Goal: Task Accomplishment & Management: Complete application form

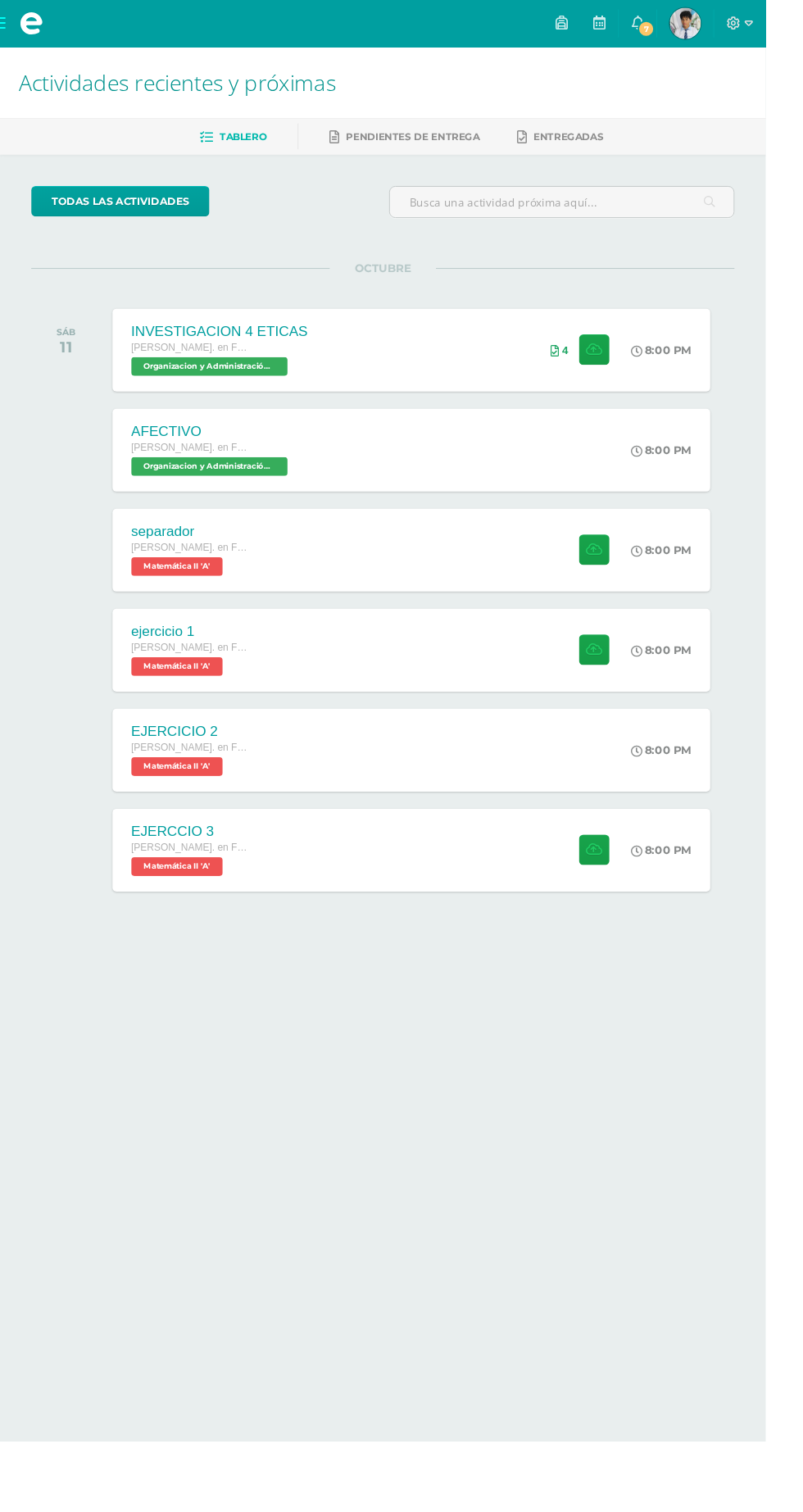
click at [567, 585] on div "separador Quinto Bach. en Fin y Admon Sábado Matemática II 'A' 8:00 PM separado…" at bounding box center [432, 577] width 627 height 87
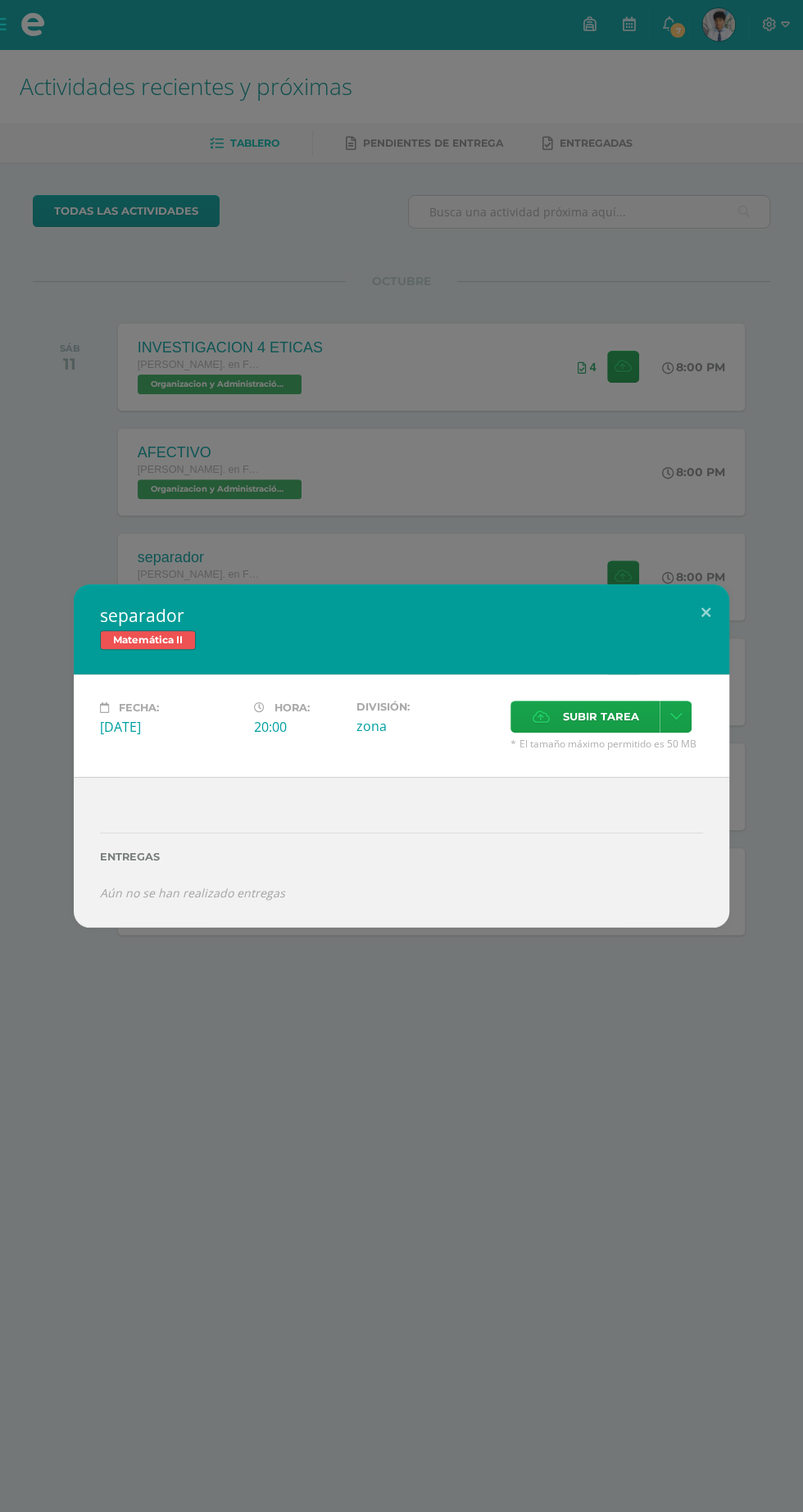
click at [598, 725] on span "Subir tarea" at bounding box center [600, 717] width 76 height 31
click at [0, 0] on input "Subir tarea" at bounding box center [0, 0] width 0 height 0
click at [617, 714] on span "Subir tarea" at bounding box center [600, 717] width 76 height 31
click at [0, 0] on input "Subir tarea" at bounding box center [0, 0] width 0 height 0
click at [611, 718] on span "Subir tarea" at bounding box center [600, 717] width 76 height 31
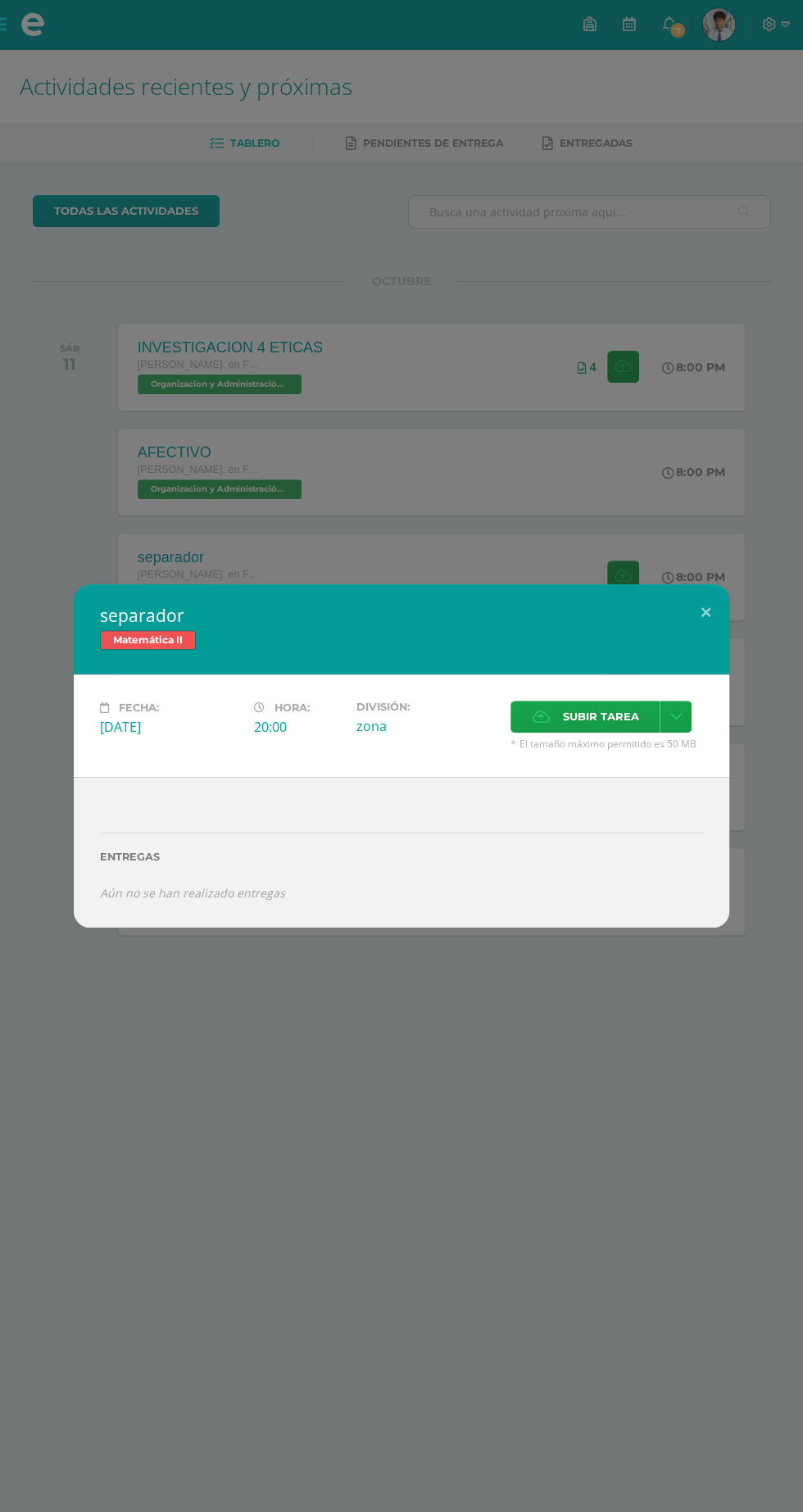
click at [0, 0] on input "Subir tarea" at bounding box center [0, 0] width 0 height 0
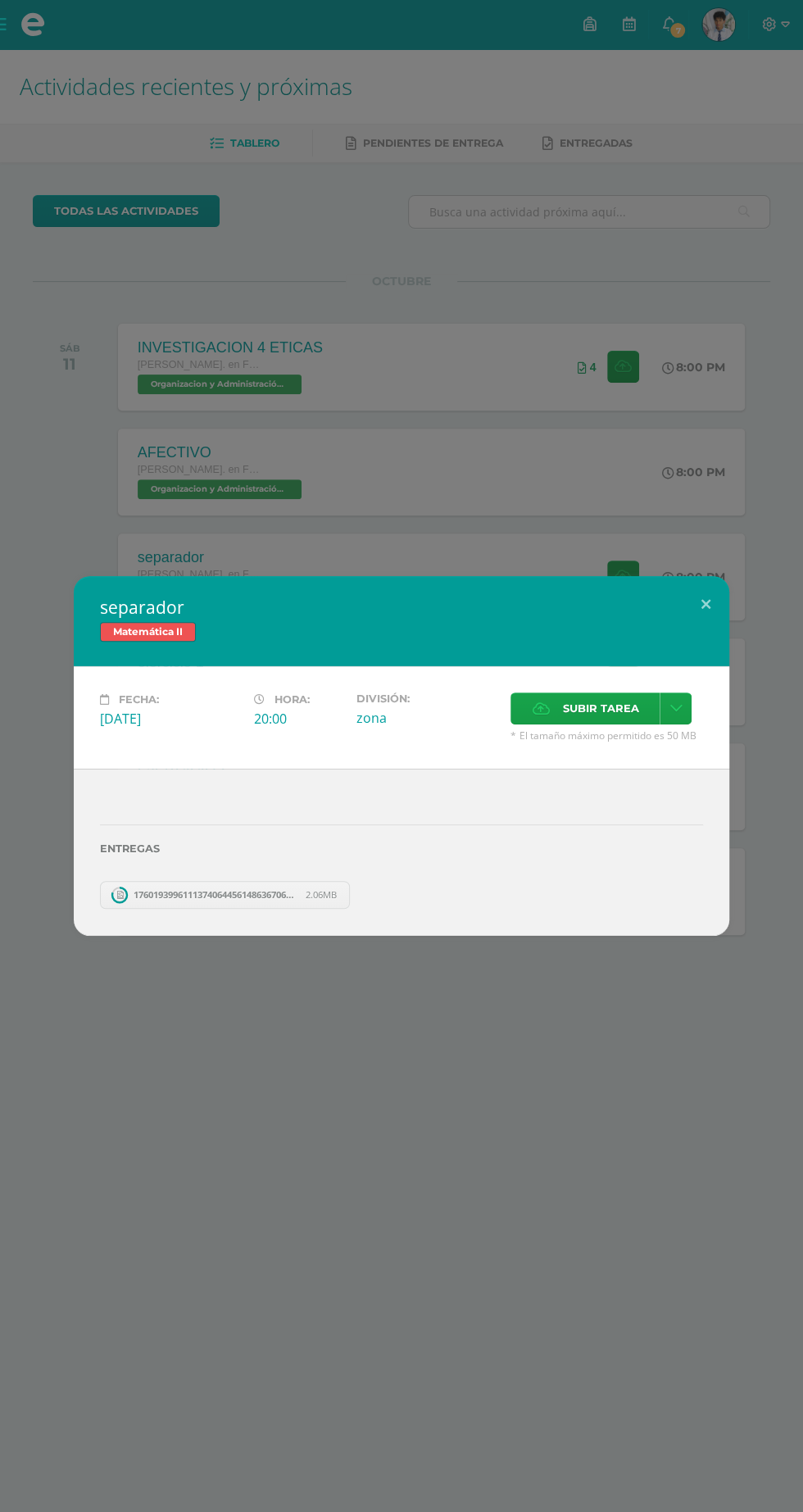
click at [609, 1222] on div "separador Matemática II Fecha: Sábado 11 de Octubre Hora: 20:00 División: zona …" at bounding box center [401, 756] width 803 height 1512
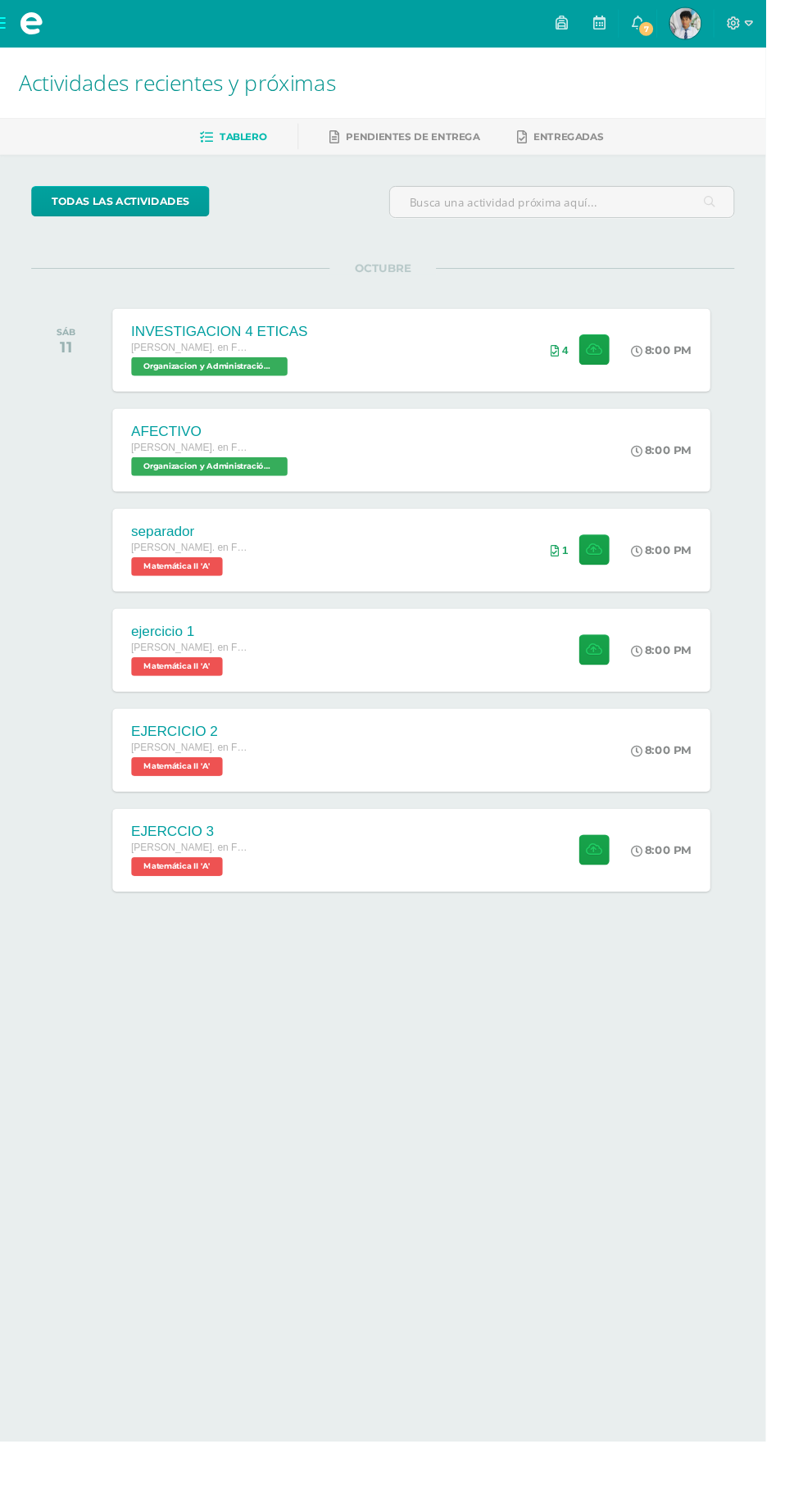
click at [173, 697] on span "Matemática II 'A'" at bounding box center [185, 699] width 96 height 20
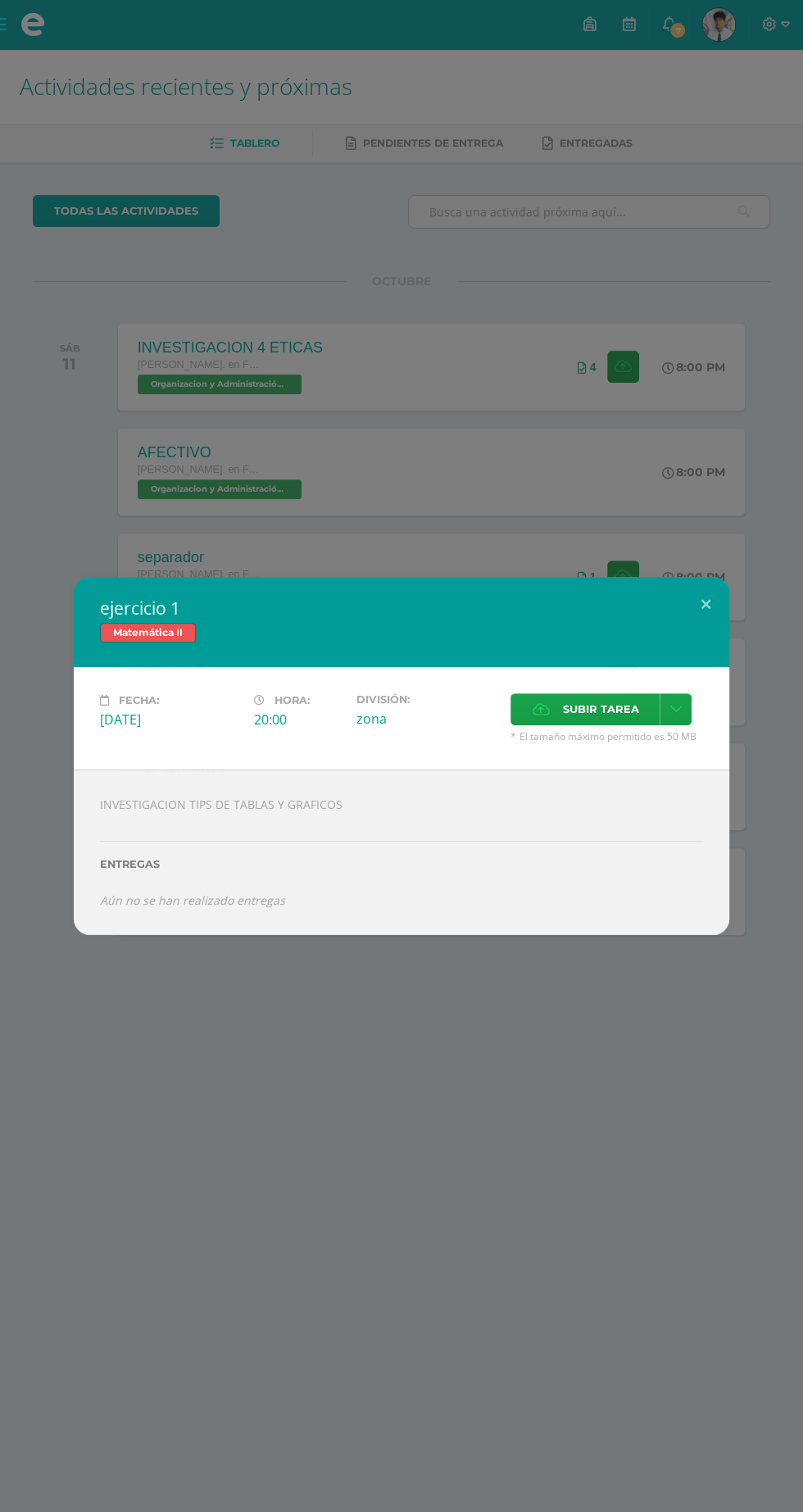
click at [624, 722] on span "Subir tarea" at bounding box center [600, 710] width 76 height 31
click at [0, 0] on input "Subir tarea" at bounding box center [0, 0] width 0 height 0
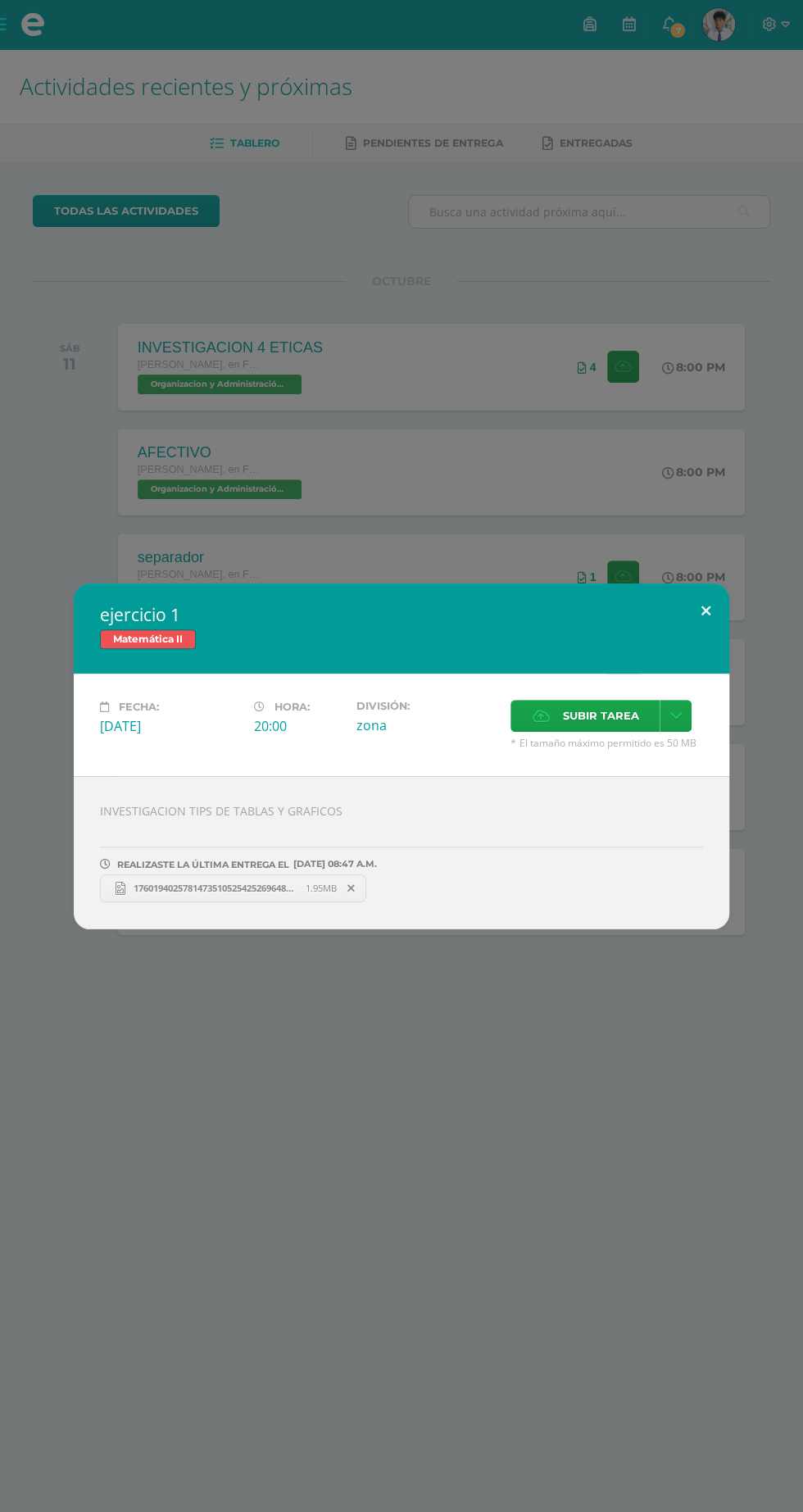
click at [709, 619] on button at bounding box center [706, 611] width 47 height 56
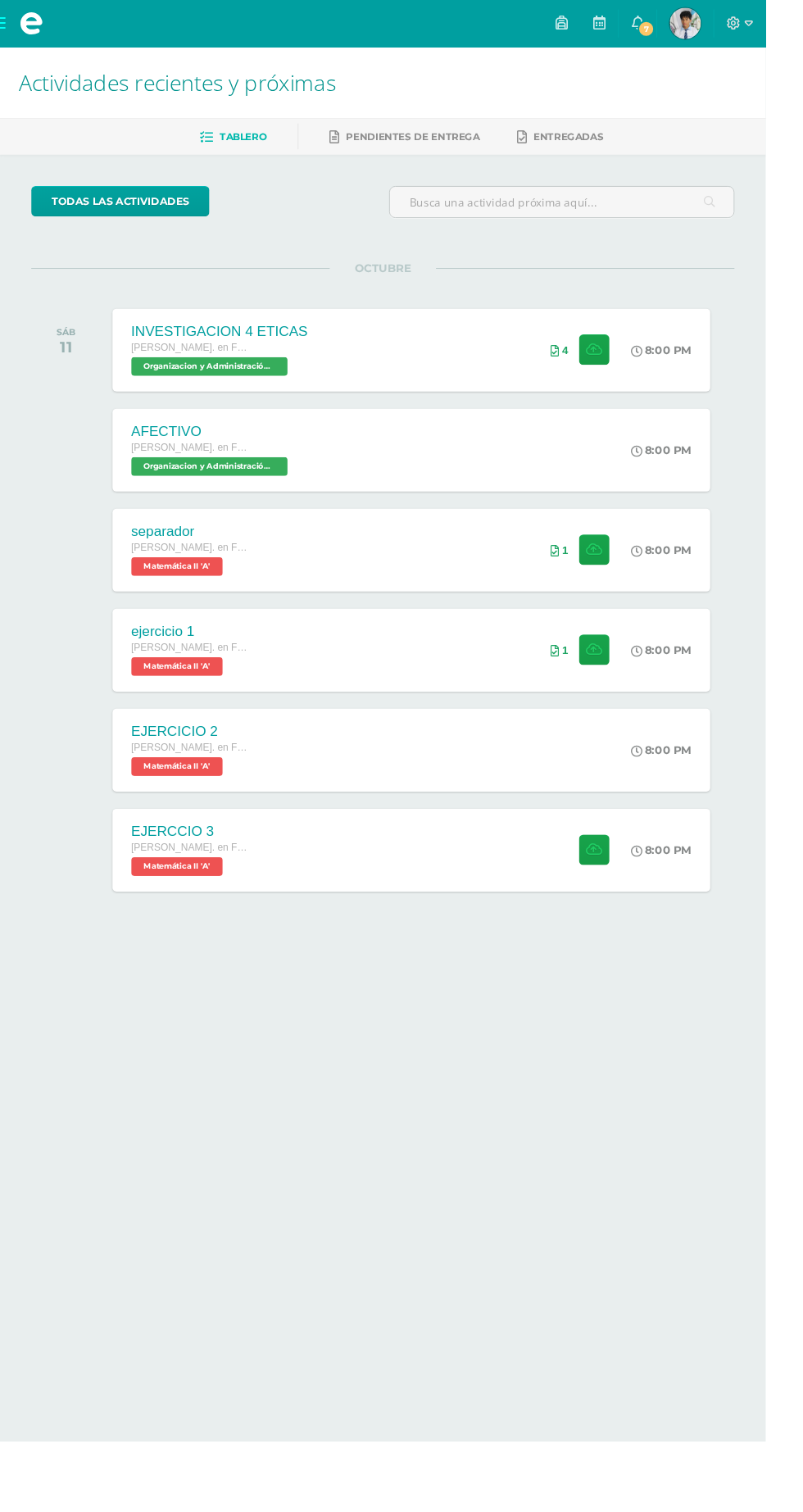
click at [607, 787] on div "EJERCICIO 2 Quinto Bach. en Fin y Admon Sábado Matemática II 'A' 8:00 PM EJERCI…" at bounding box center [432, 787] width 627 height 87
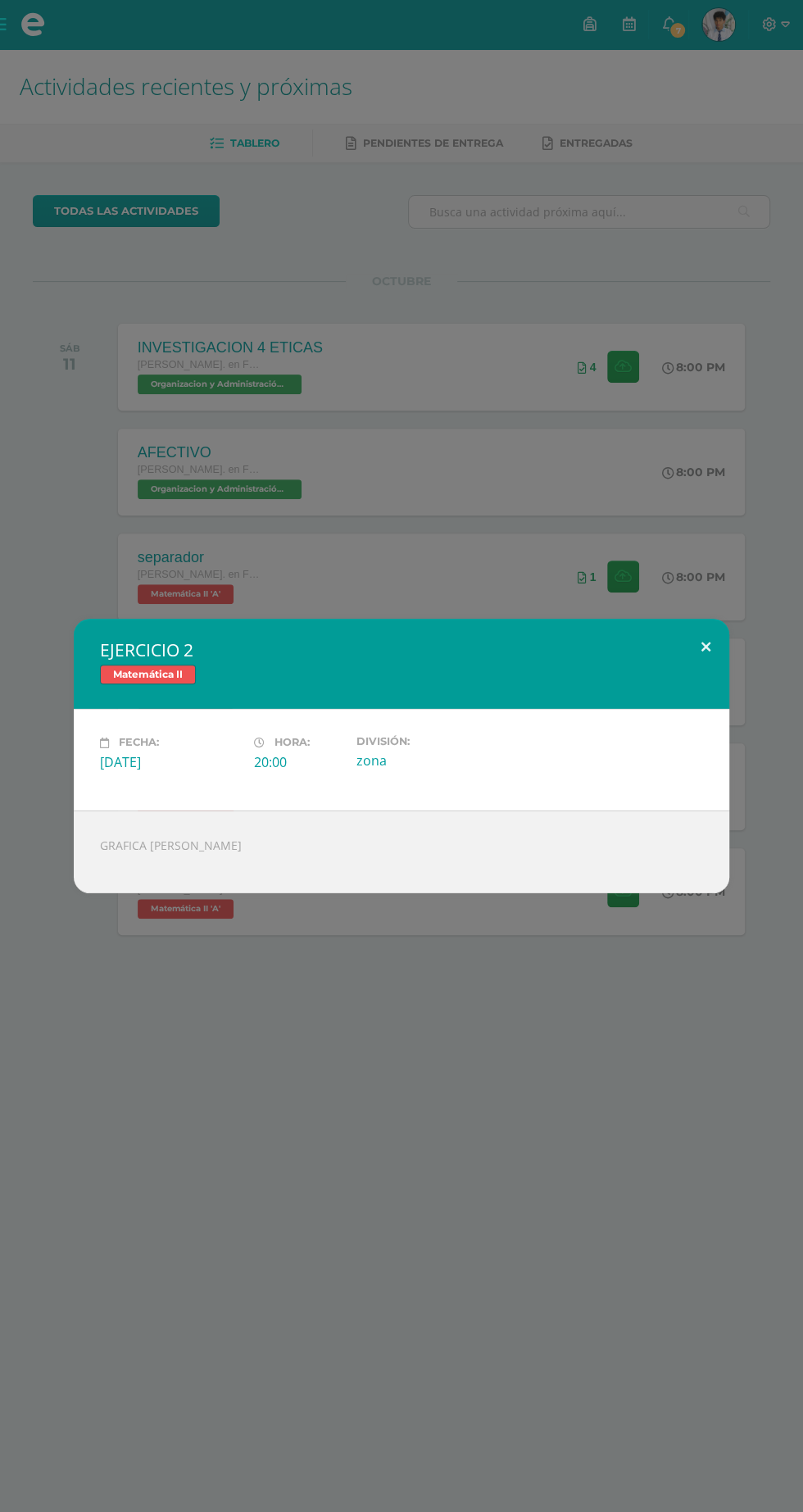
click at [706, 647] on button at bounding box center [706, 647] width 47 height 56
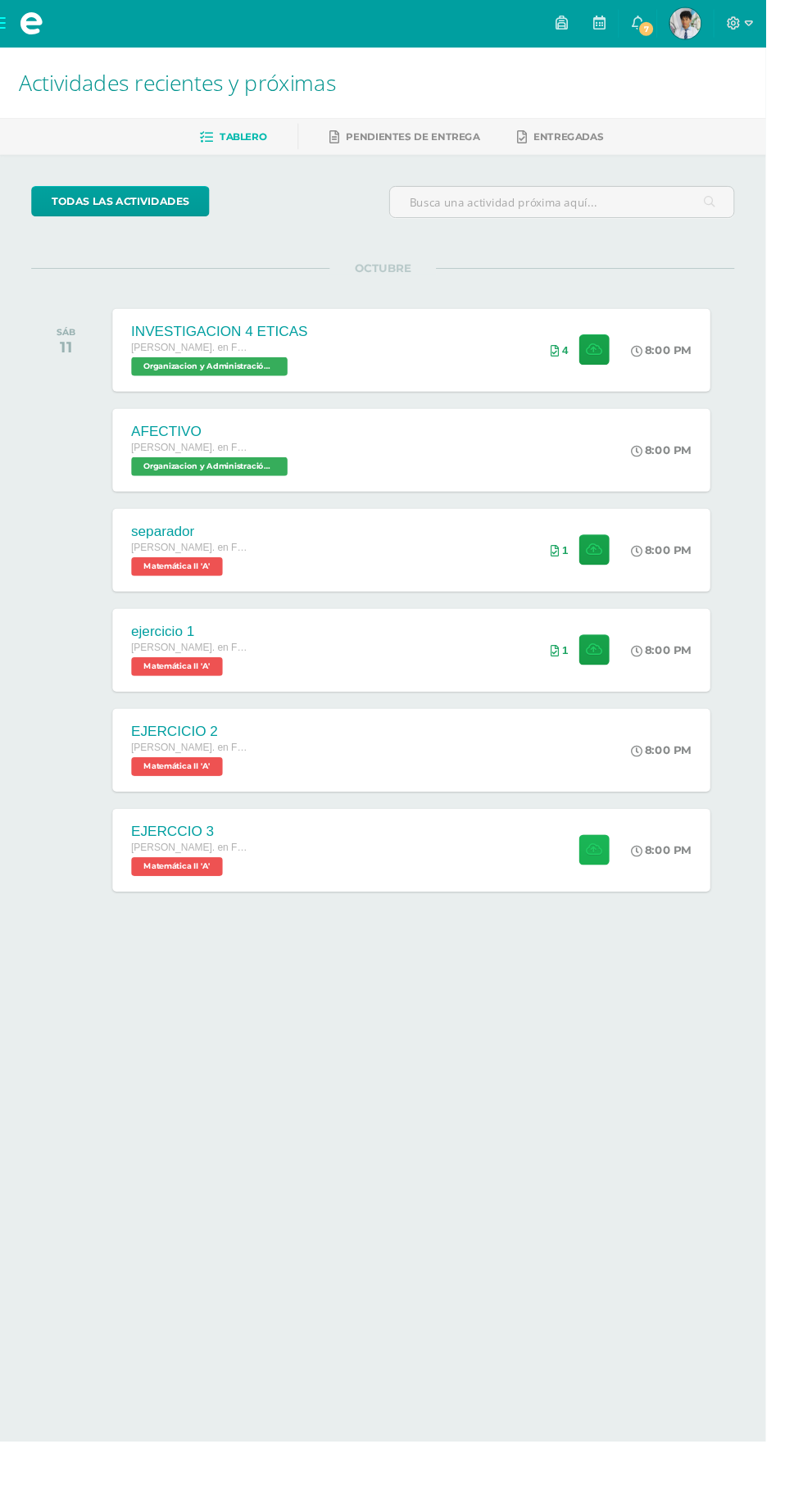
click at [621, 888] on icon at bounding box center [623, 892] width 17 height 14
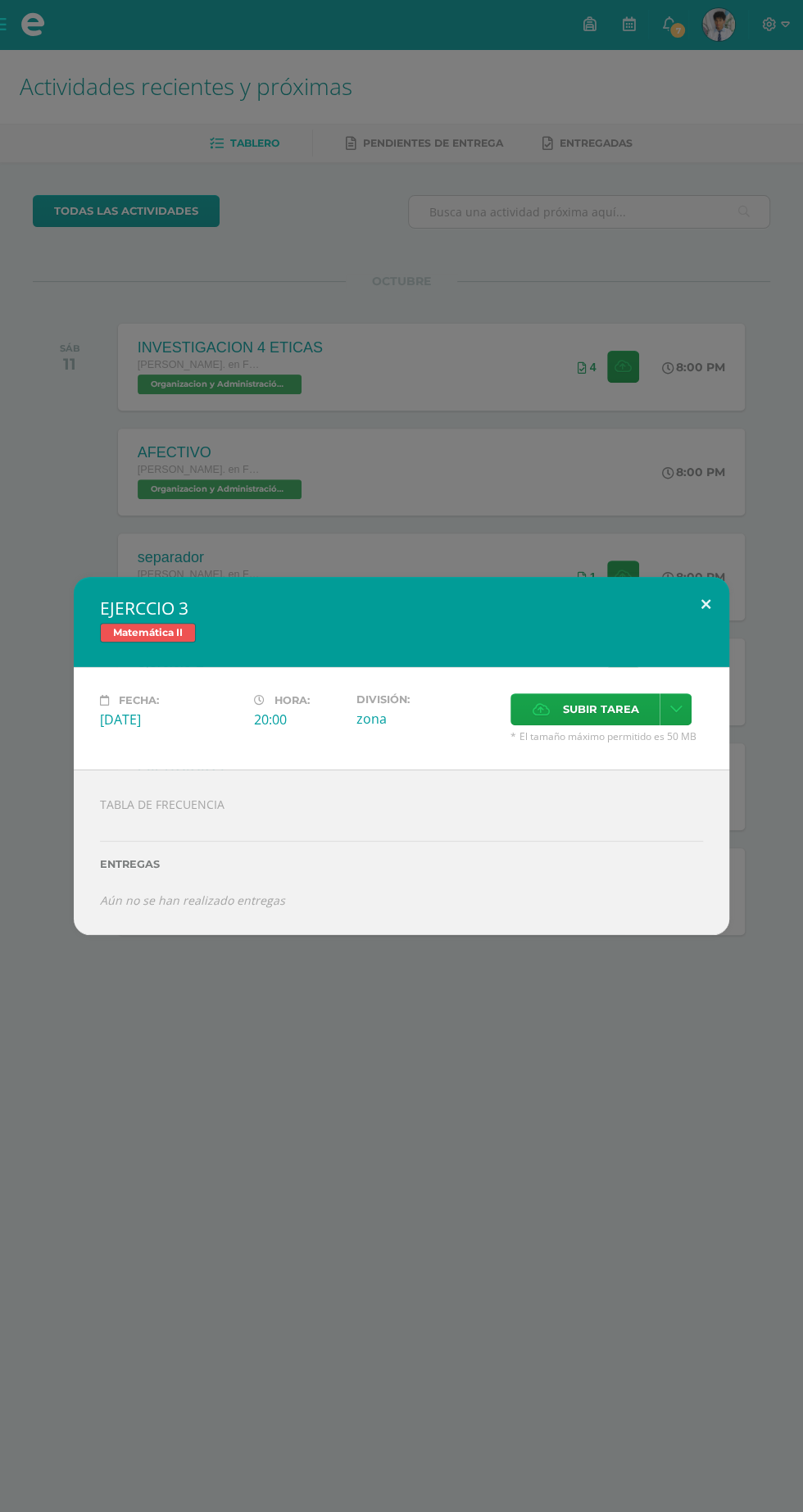
click at [710, 623] on button at bounding box center [706, 605] width 47 height 56
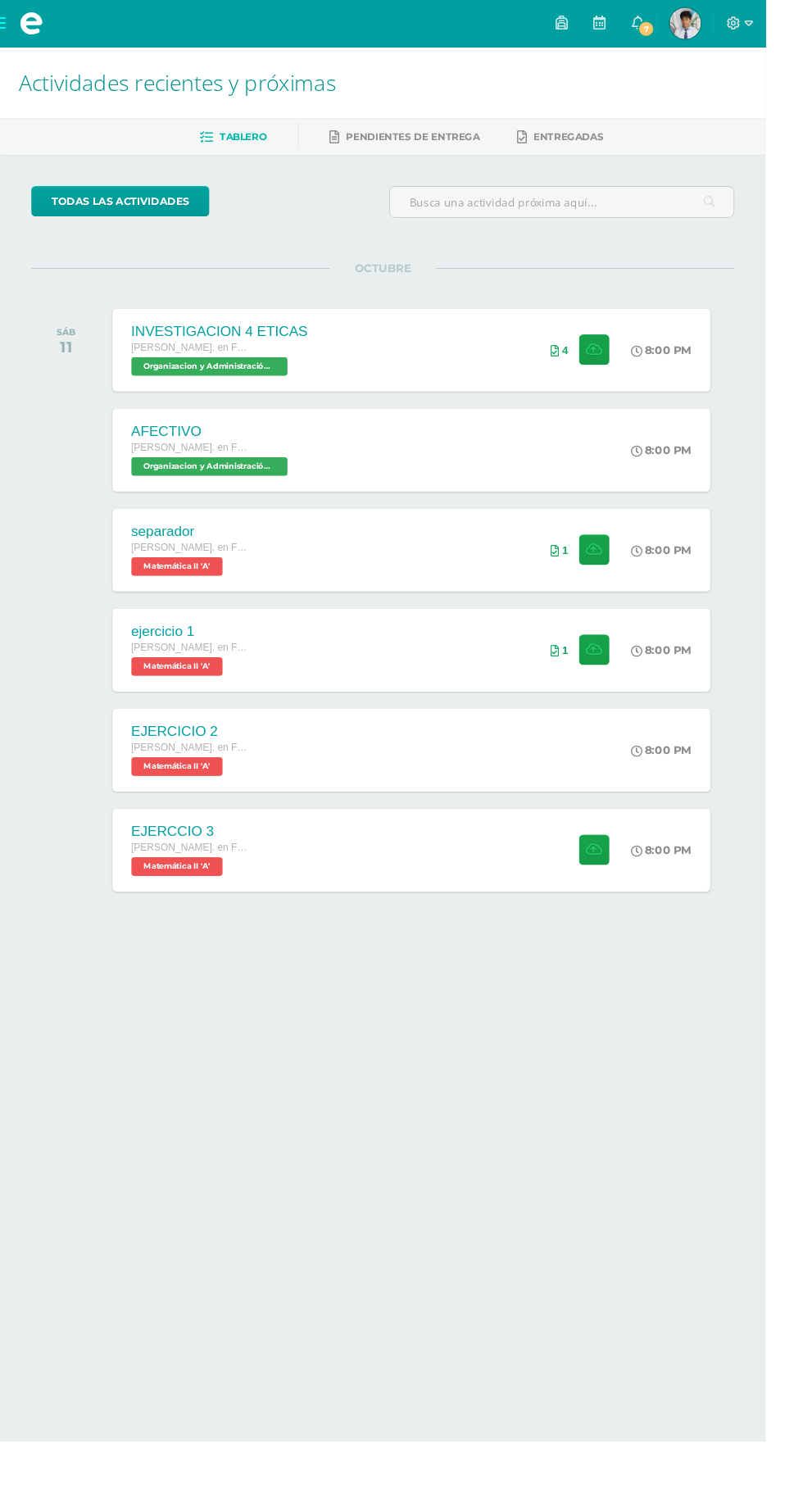
click at [688, 37] on link "7" at bounding box center [669, 24] width 39 height 49
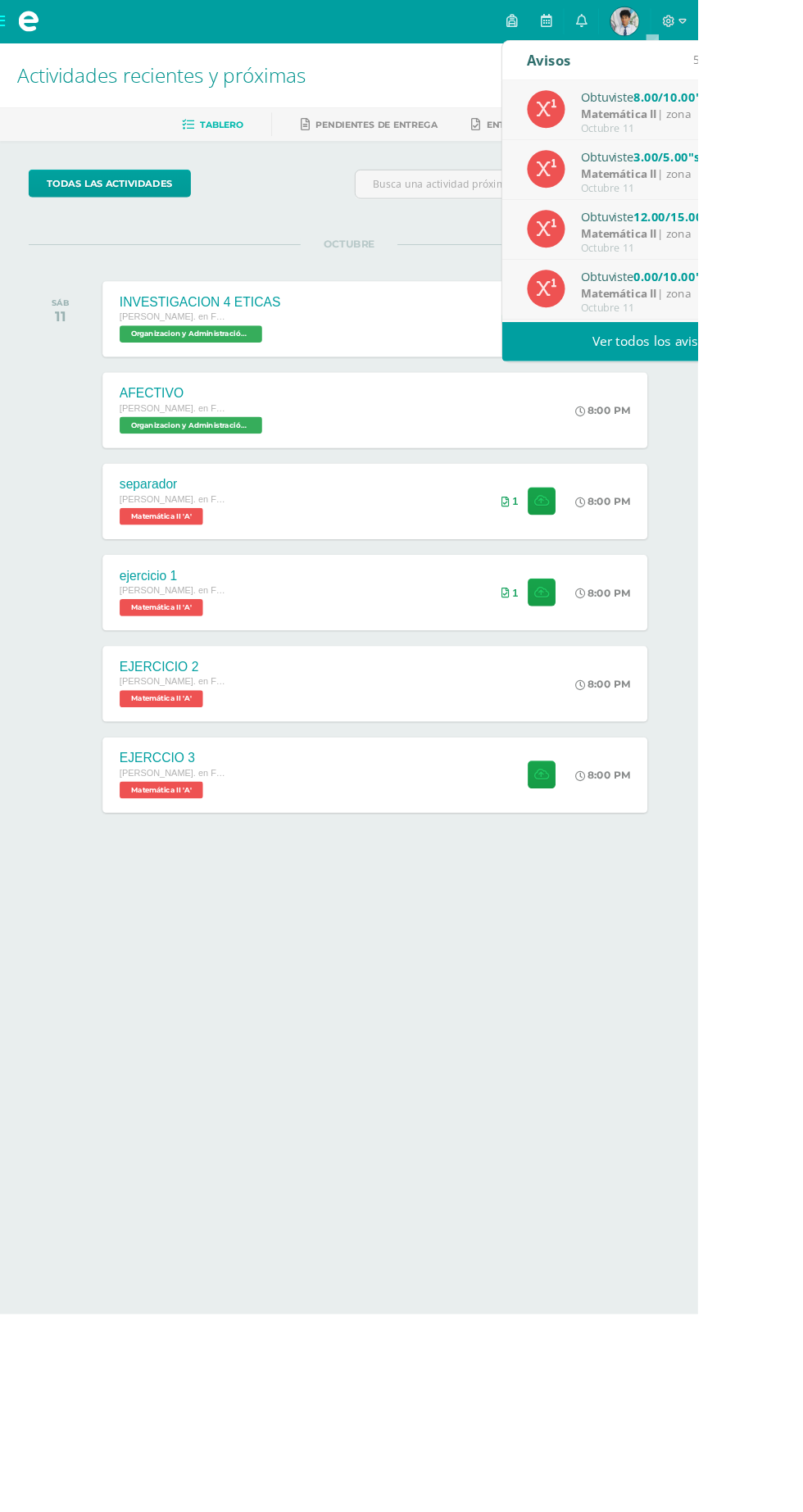
click at [802, 409] on link "Ver todos los avisos" at bounding box center [751, 393] width 346 height 45
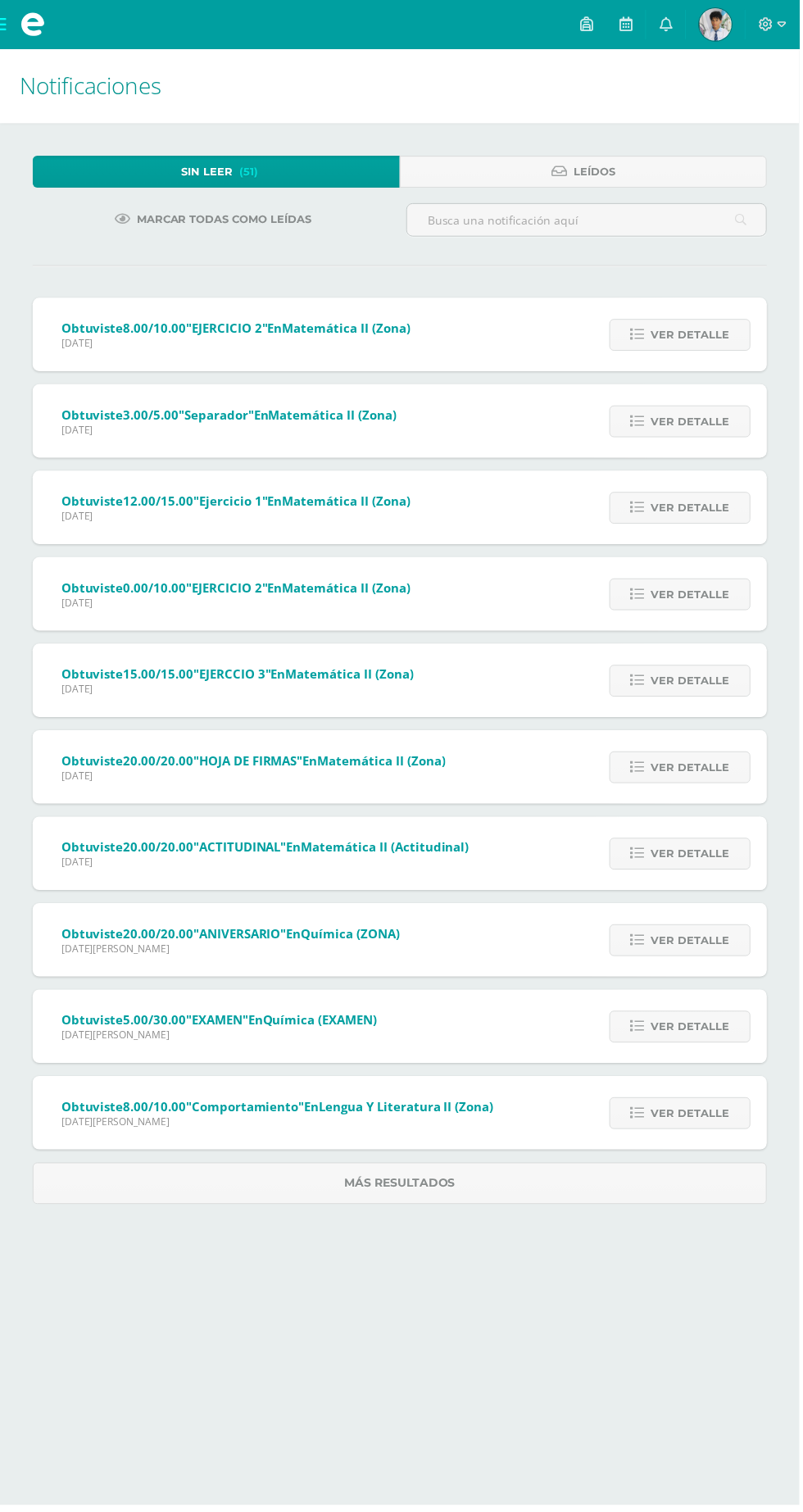
click at [25, 26] on span at bounding box center [32, 24] width 24 height 24
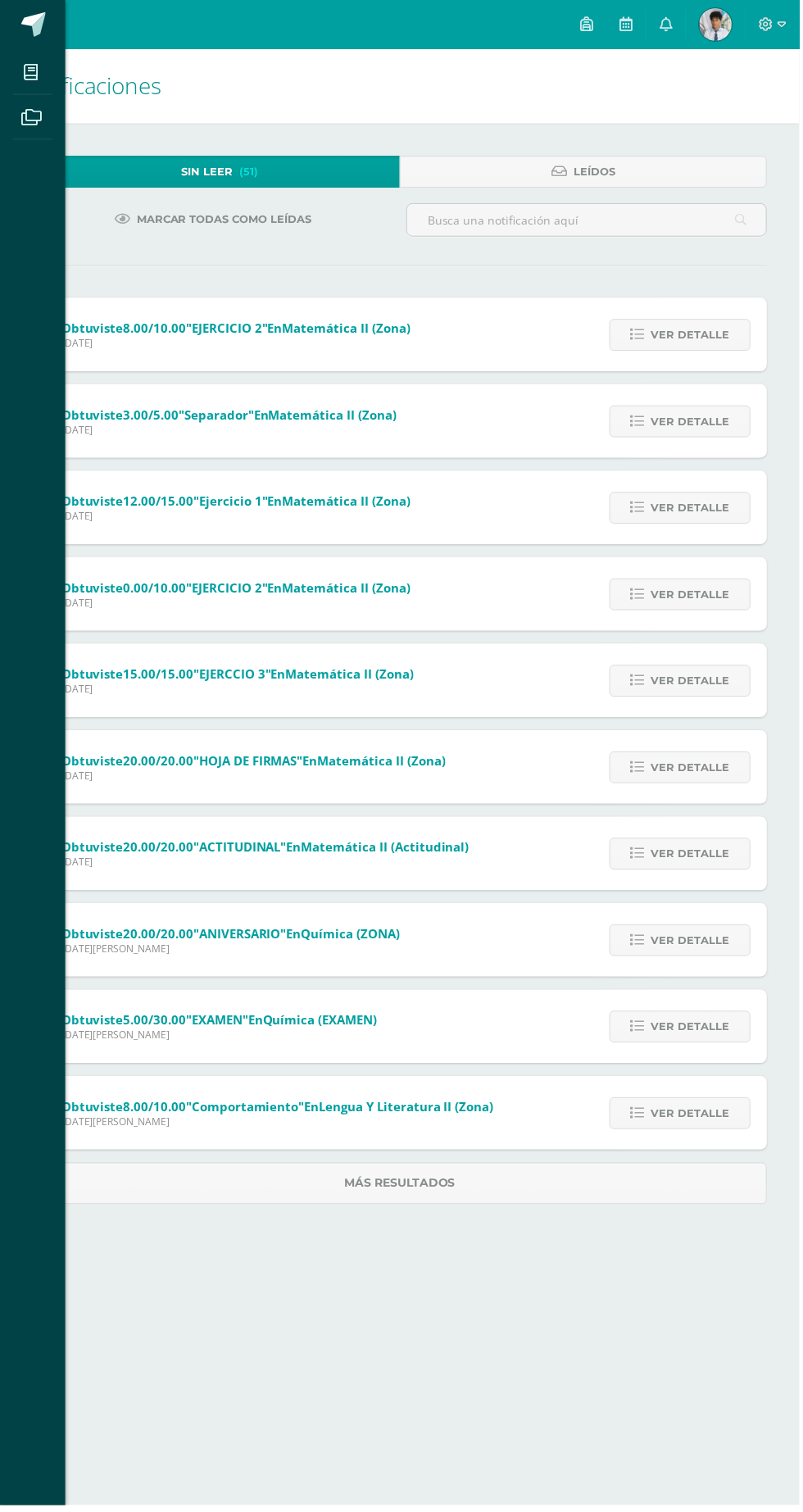
click at [40, 44] on link at bounding box center [32, 24] width 65 height 49
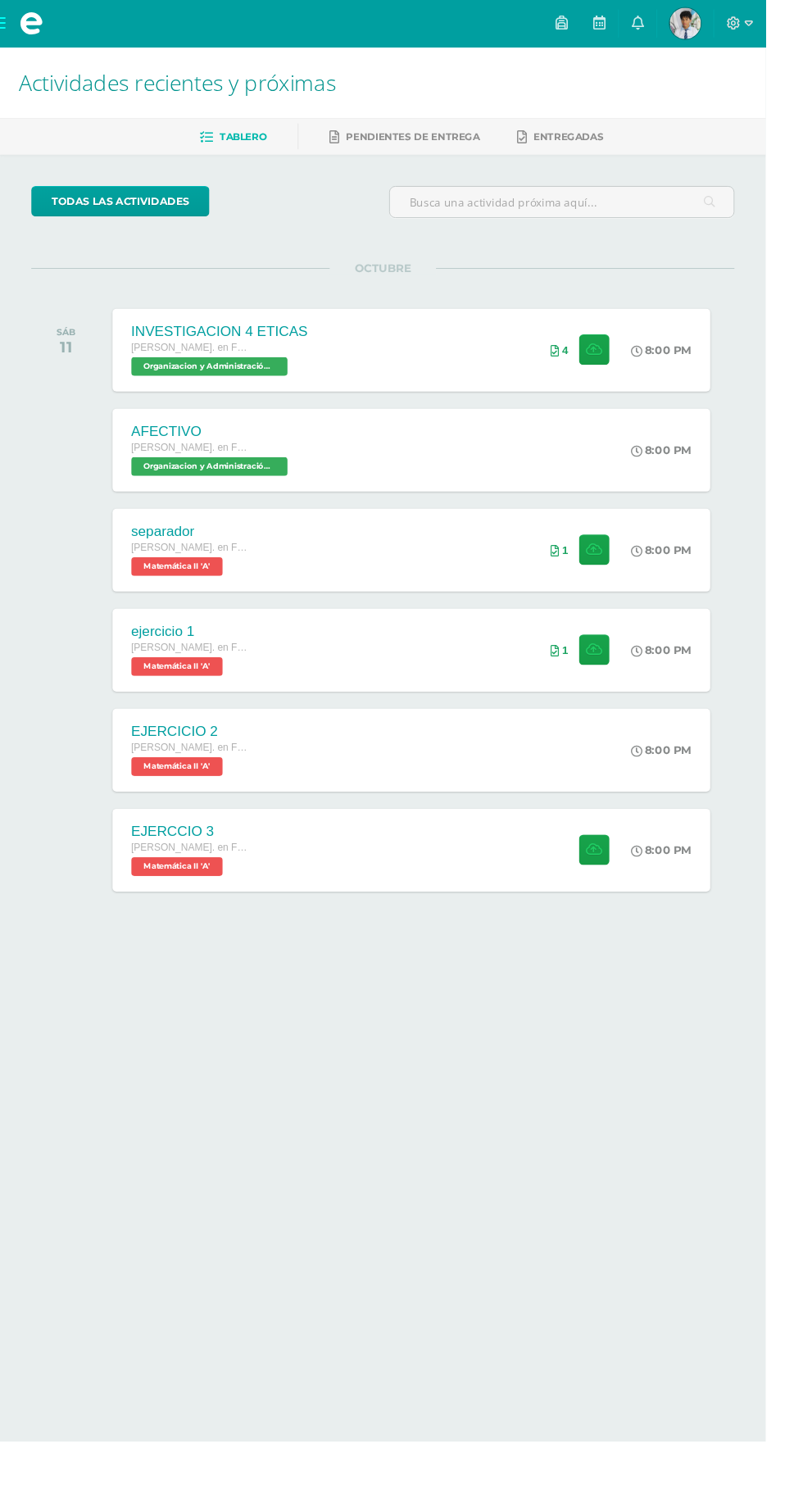
click at [33, 27] on span at bounding box center [32, 24] width 24 height 24
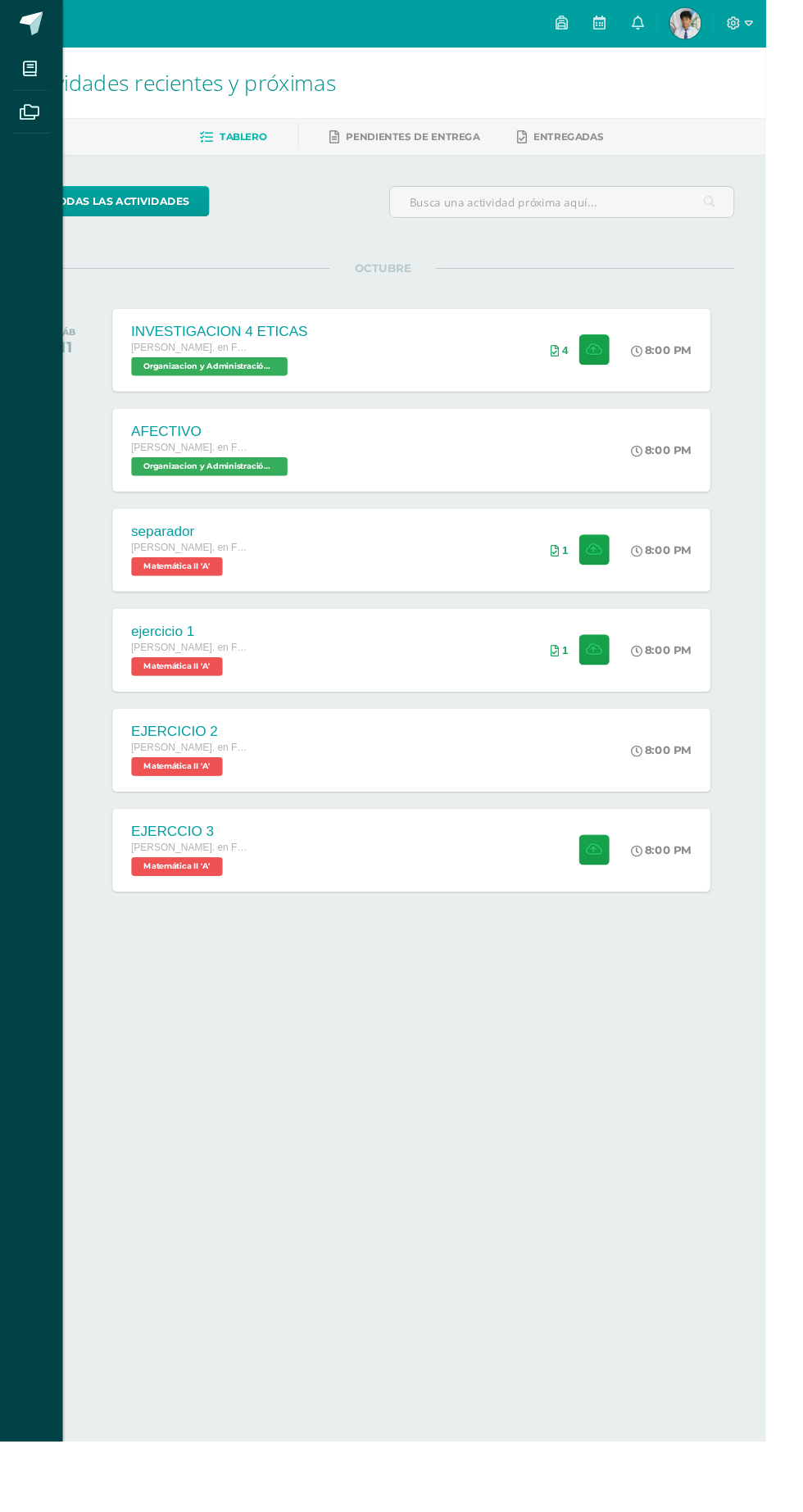
click at [42, 97] on link "Archivos" at bounding box center [33, 118] width 39 height 46
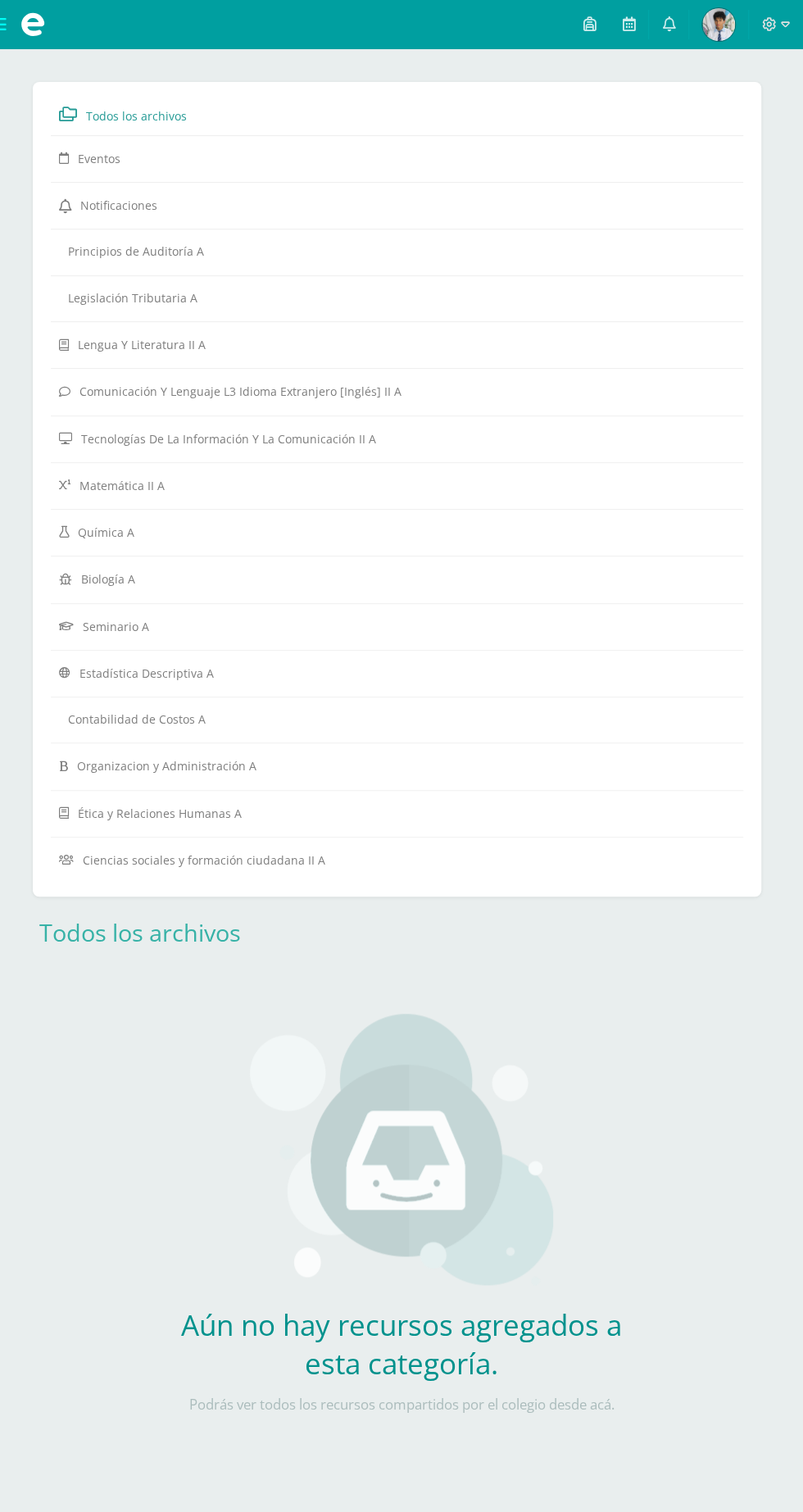
click at [15, 24] on span at bounding box center [32, 24] width 65 height 49
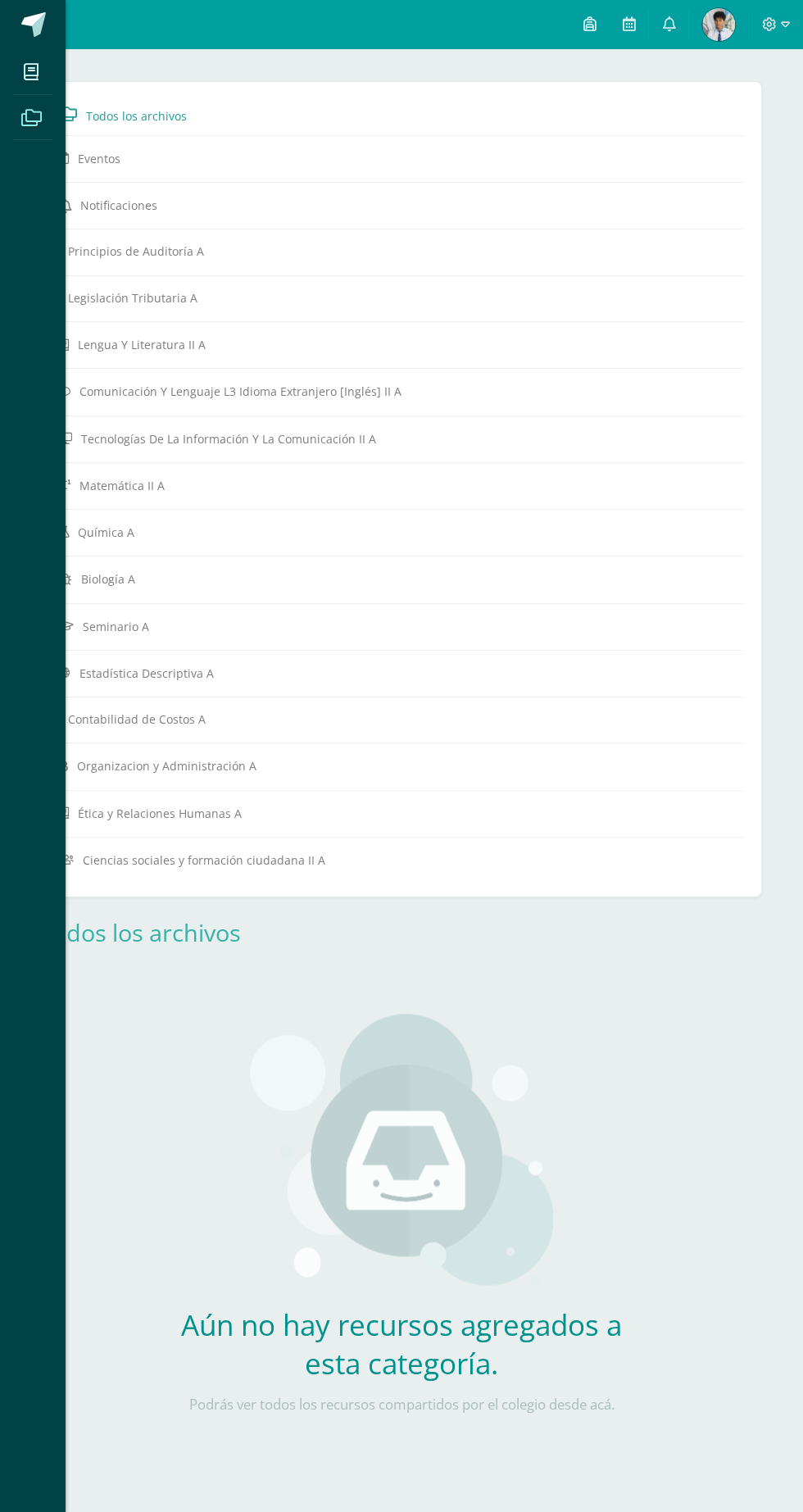
click at [30, 70] on icon at bounding box center [31, 72] width 14 height 16
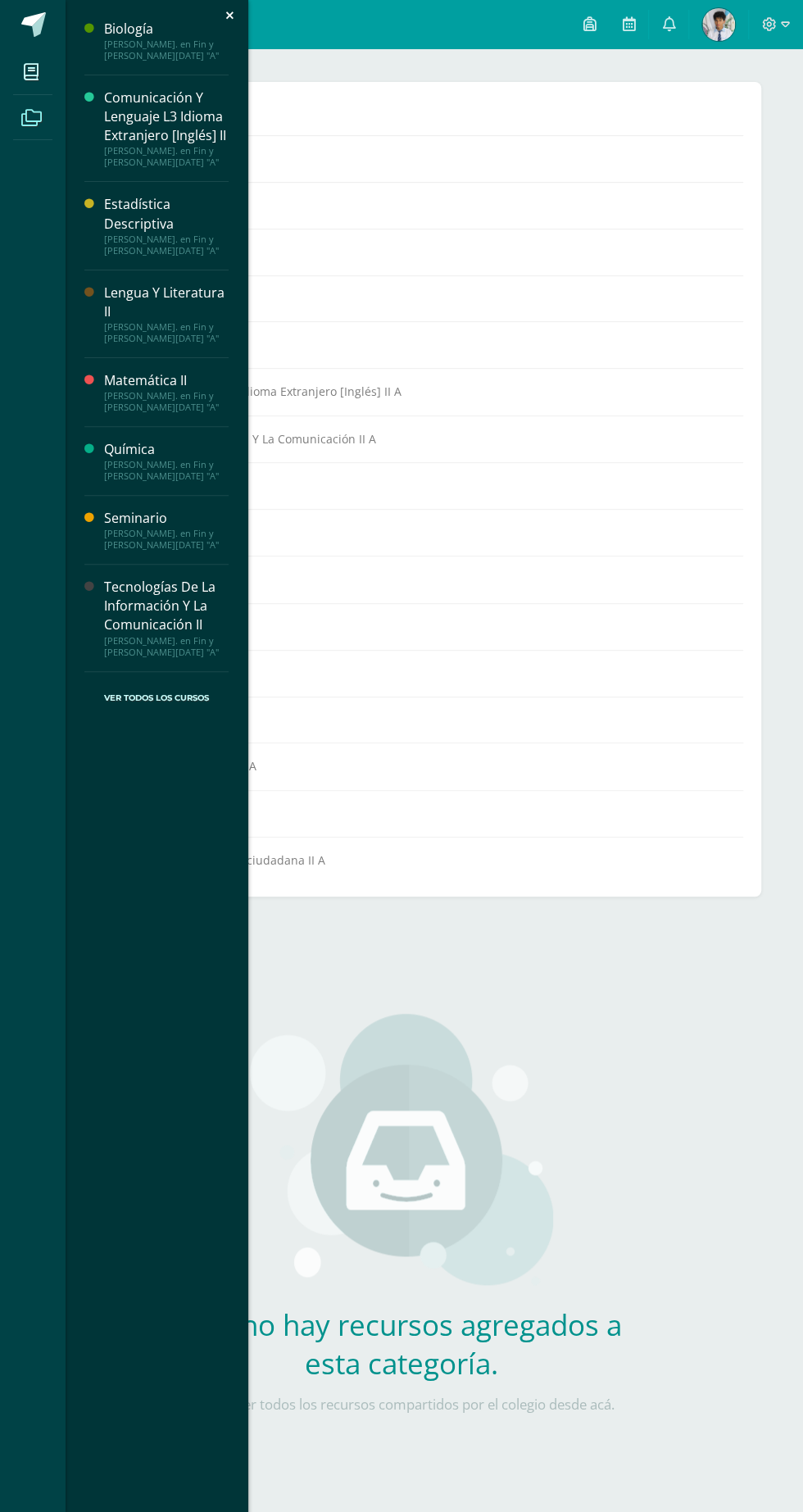
click at [108, 382] on div "Matemática II" at bounding box center [166, 380] width 125 height 19
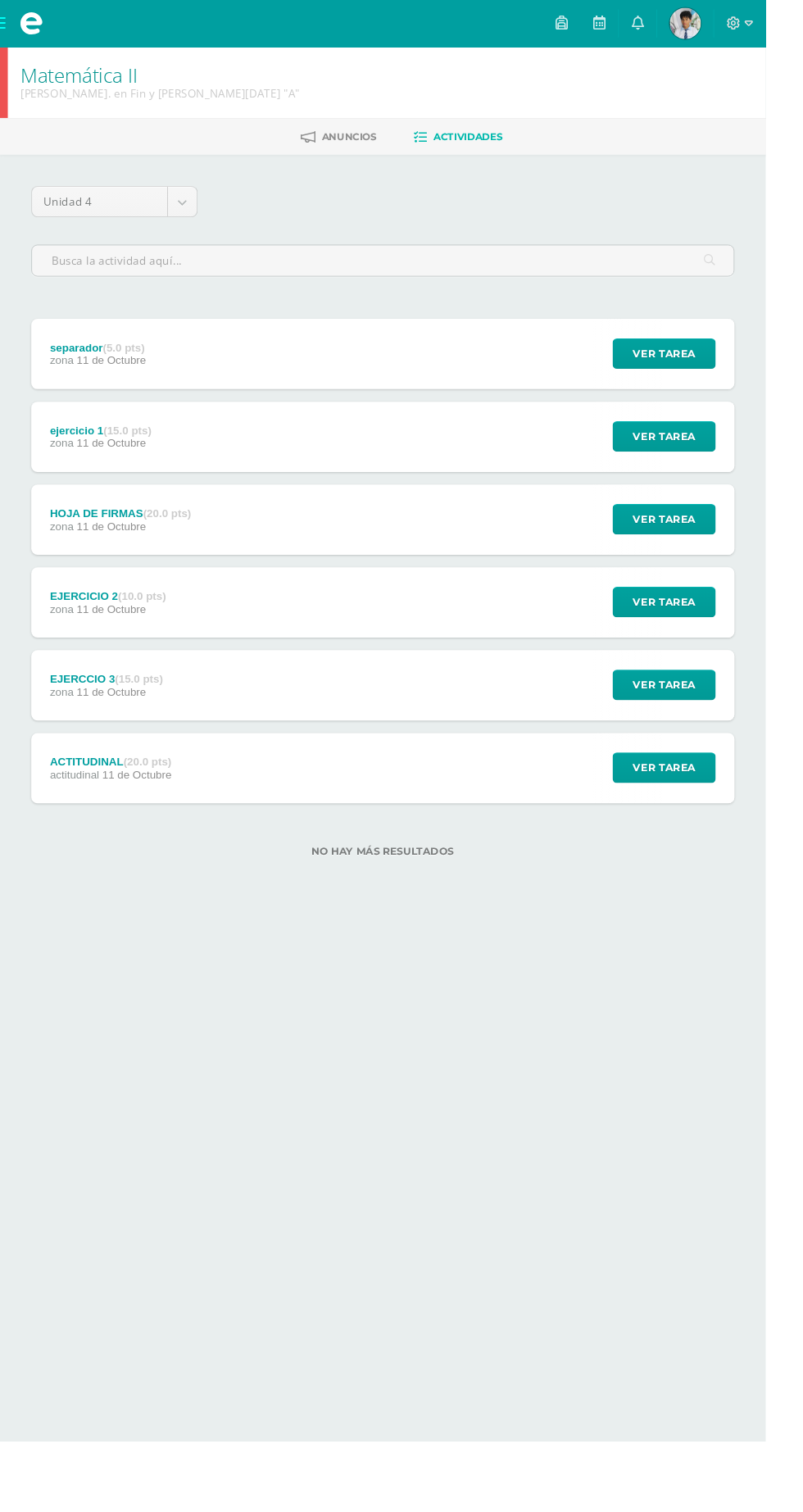
click at [95, 806] on span "actitudinal" at bounding box center [78, 812] width 52 height 13
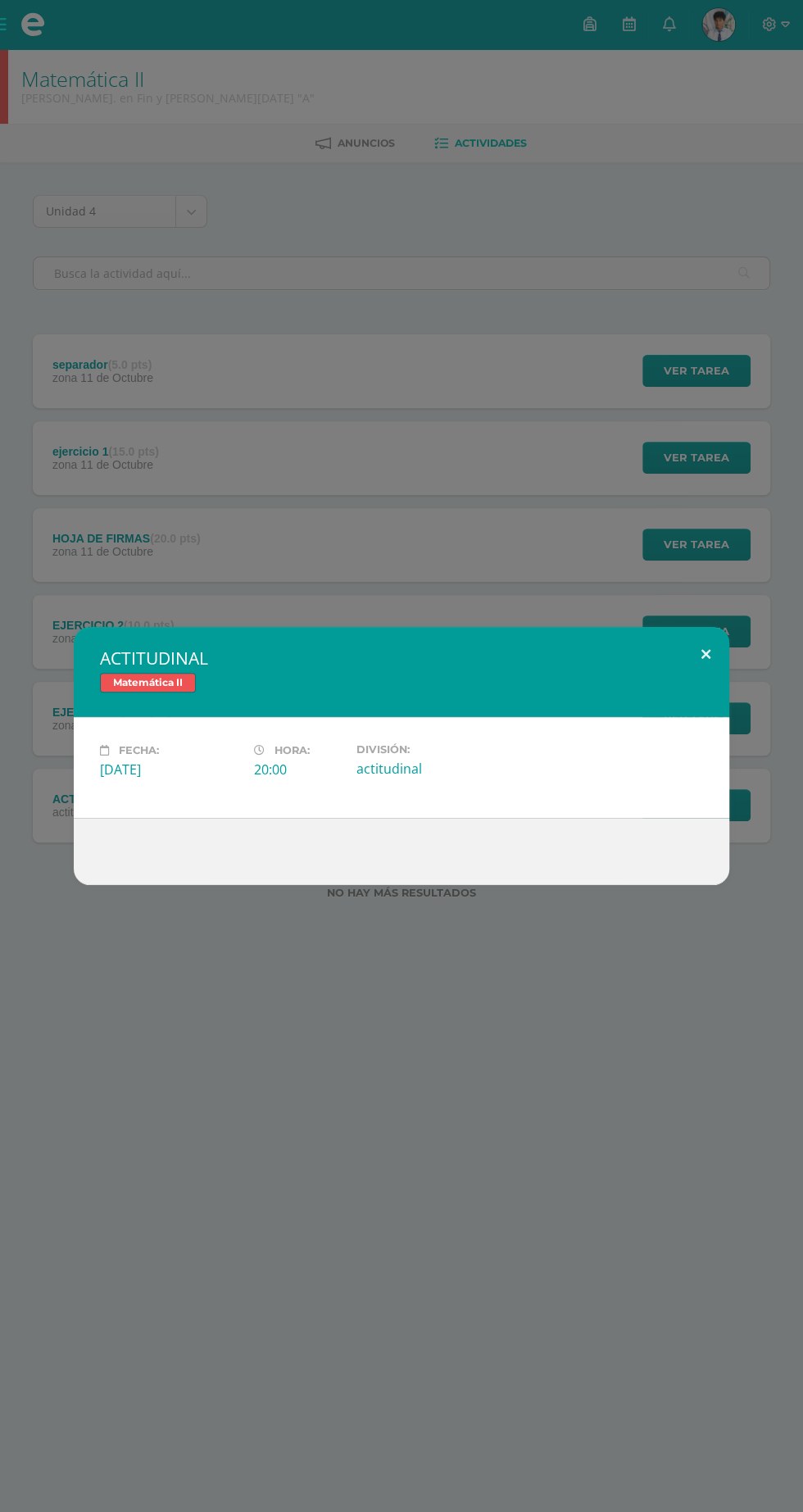
click at [705, 657] on button at bounding box center [706, 655] width 47 height 56
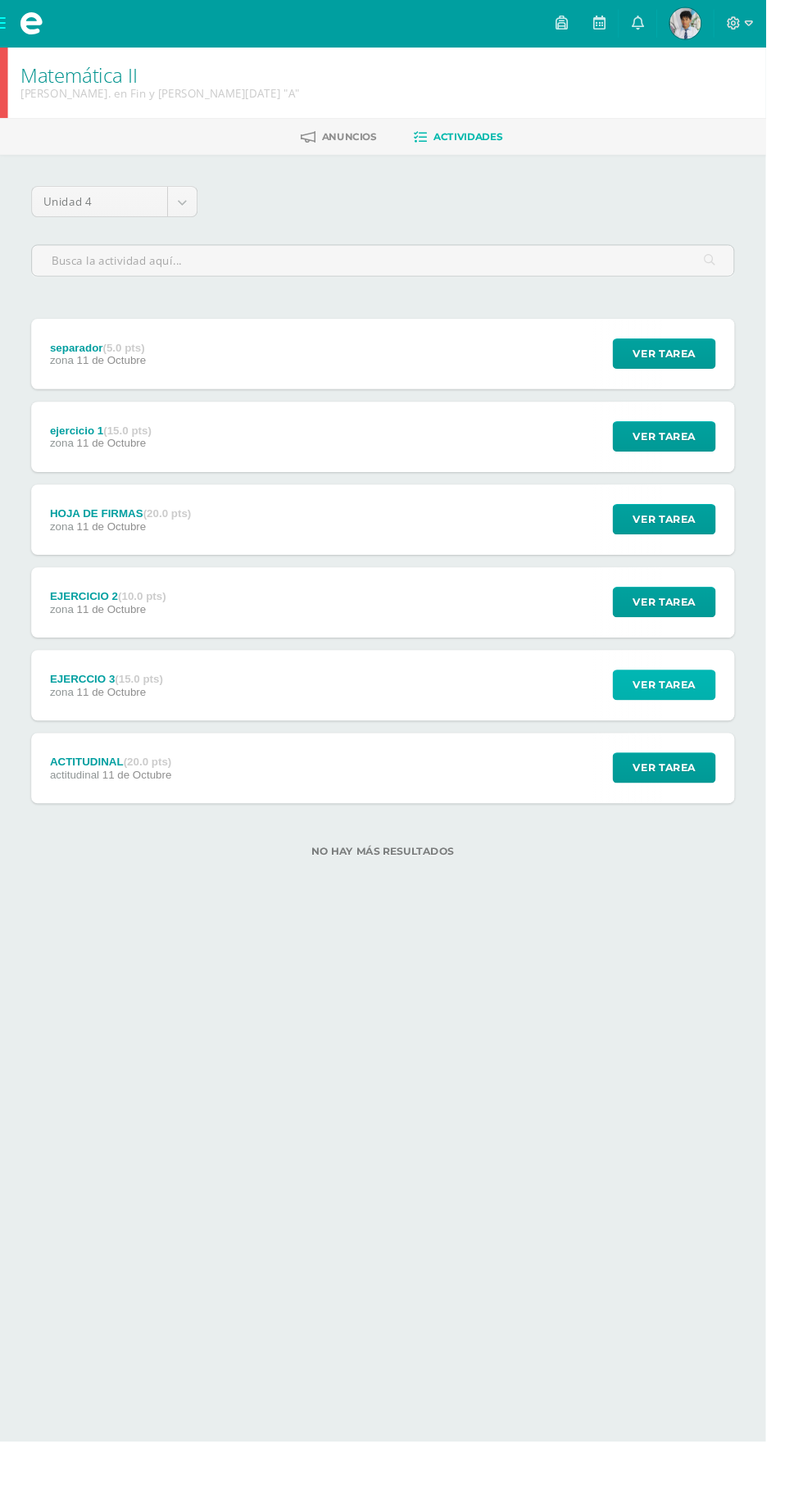
click at [748, 726] on button "Ver tarea" at bounding box center [696, 719] width 109 height 32
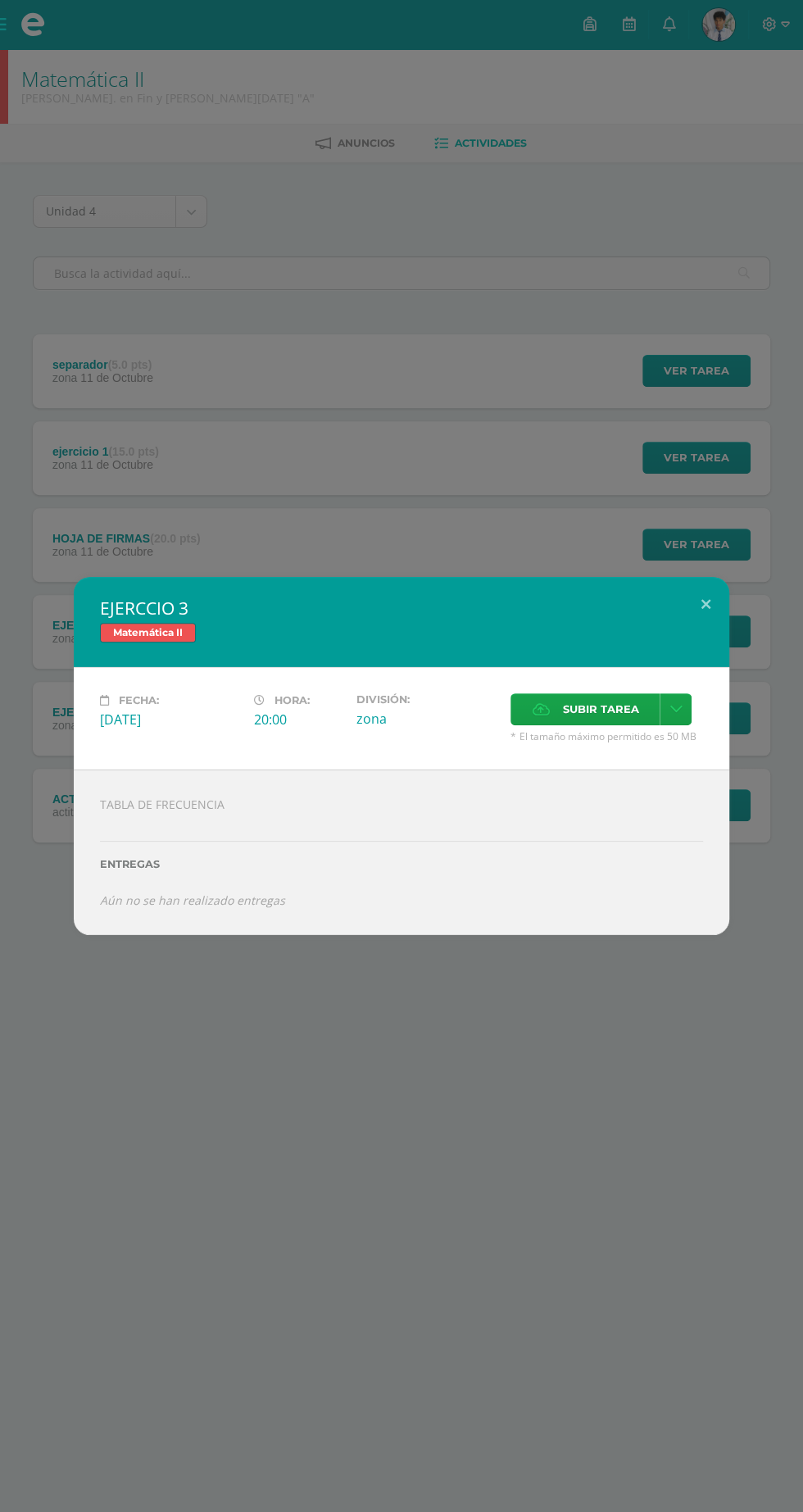
click at [624, 702] on span "Subir tarea" at bounding box center [600, 710] width 76 height 31
click at [0, 0] on input "Subir tarea" at bounding box center [0, 0] width 0 height 0
click at [614, 709] on span "Subir tarea" at bounding box center [600, 710] width 76 height 31
click at [0, 0] on input "Subir tarea" at bounding box center [0, 0] width 0 height 0
click at [607, 709] on span "Subir tarea" at bounding box center [600, 710] width 76 height 31
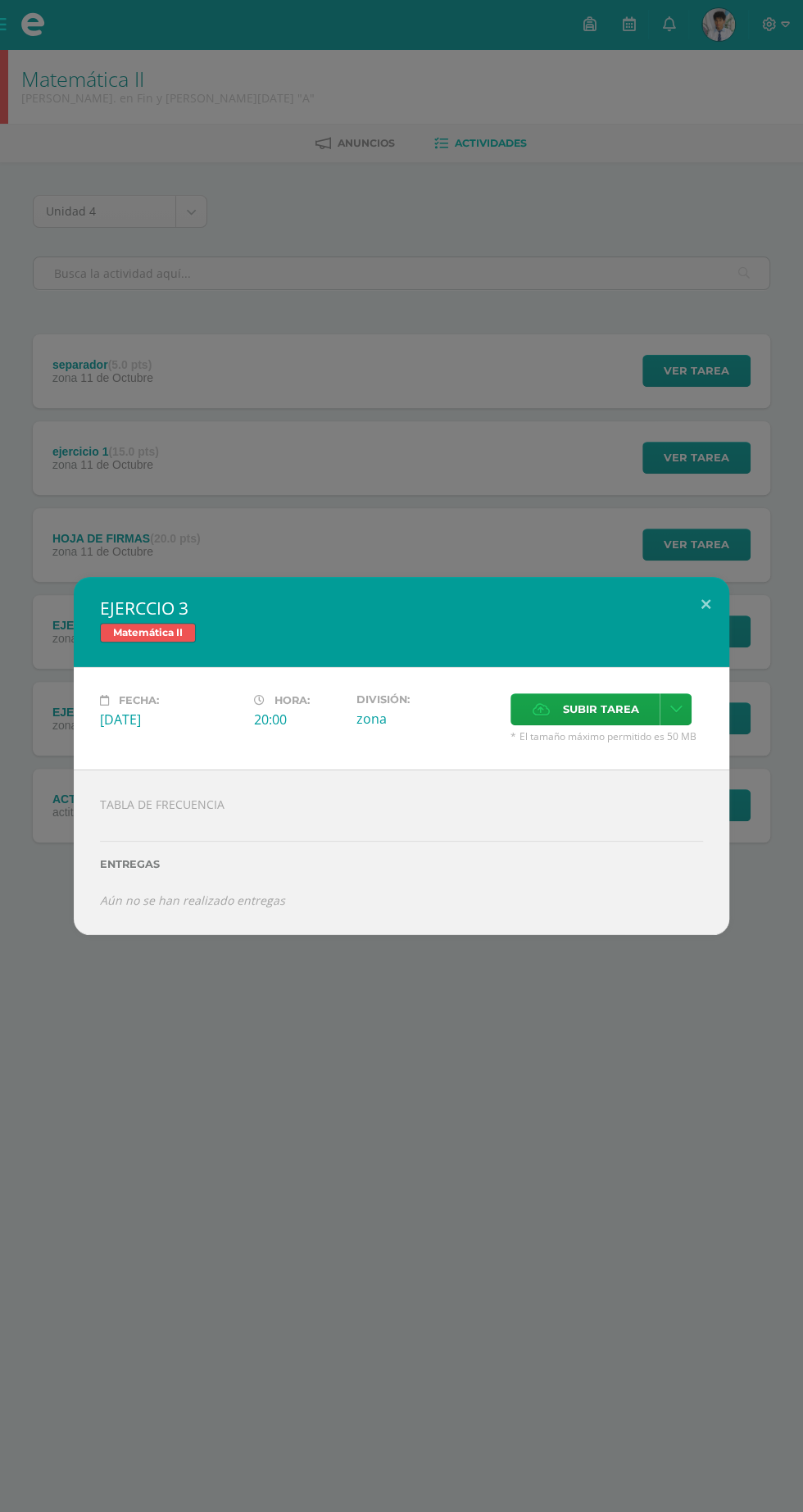
click at [0, 0] on input "Subir tarea" at bounding box center [0, 0] width 0 height 0
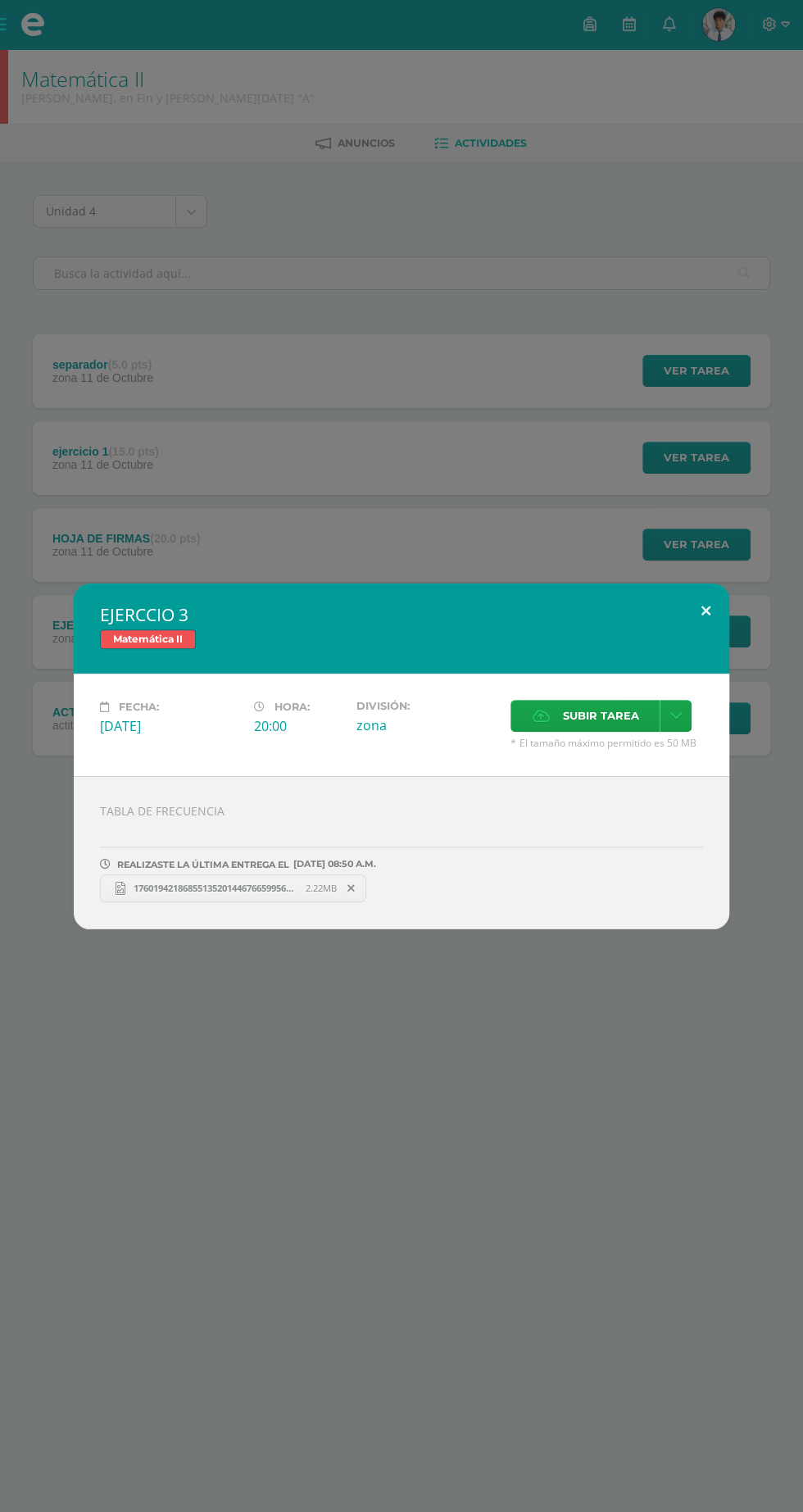
click at [685, 610] on button at bounding box center [706, 611] width 47 height 56
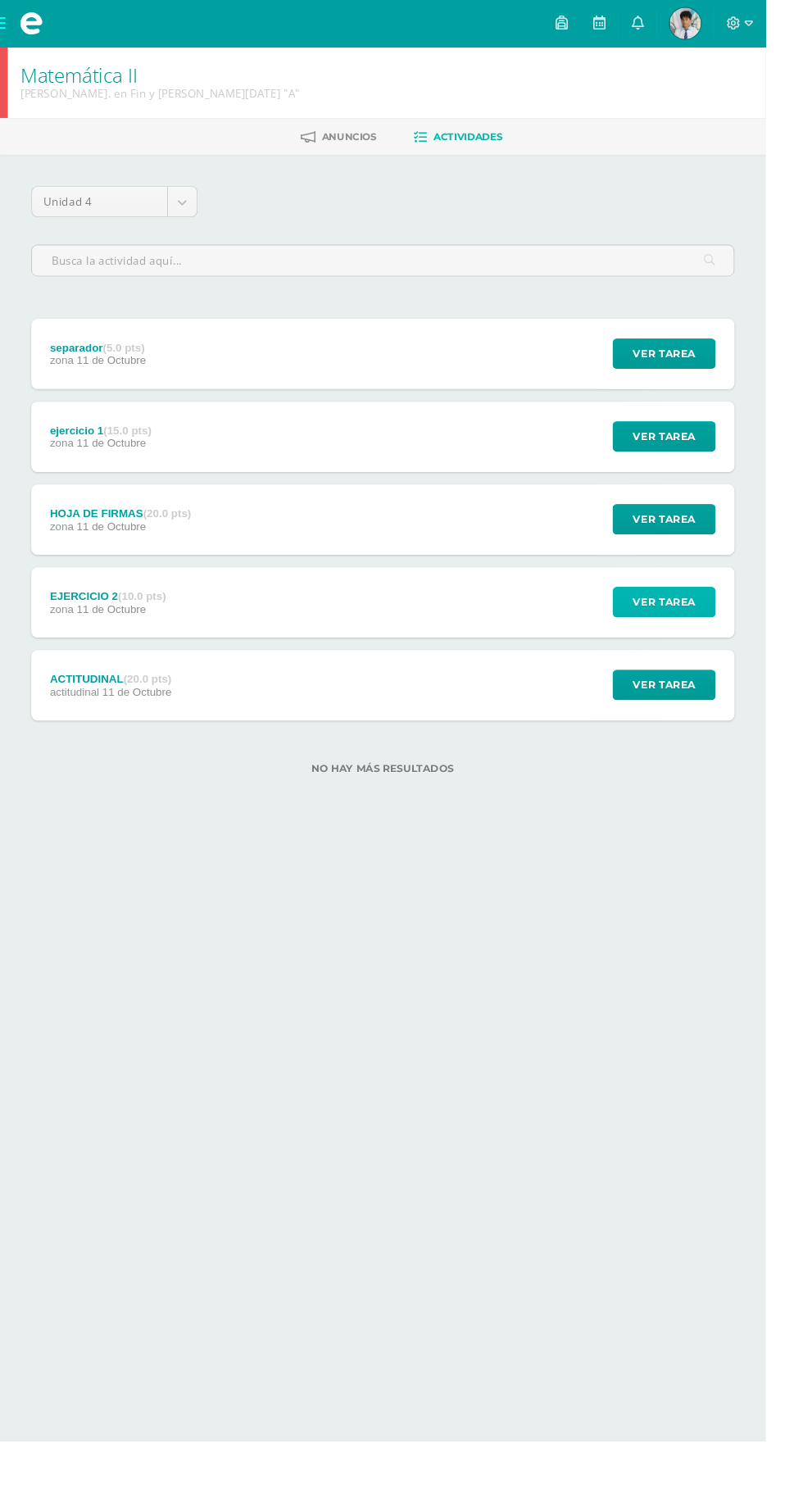
click at [738, 634] on button "Ver tarea" at bounding box center [696, 632] width 109 height 32
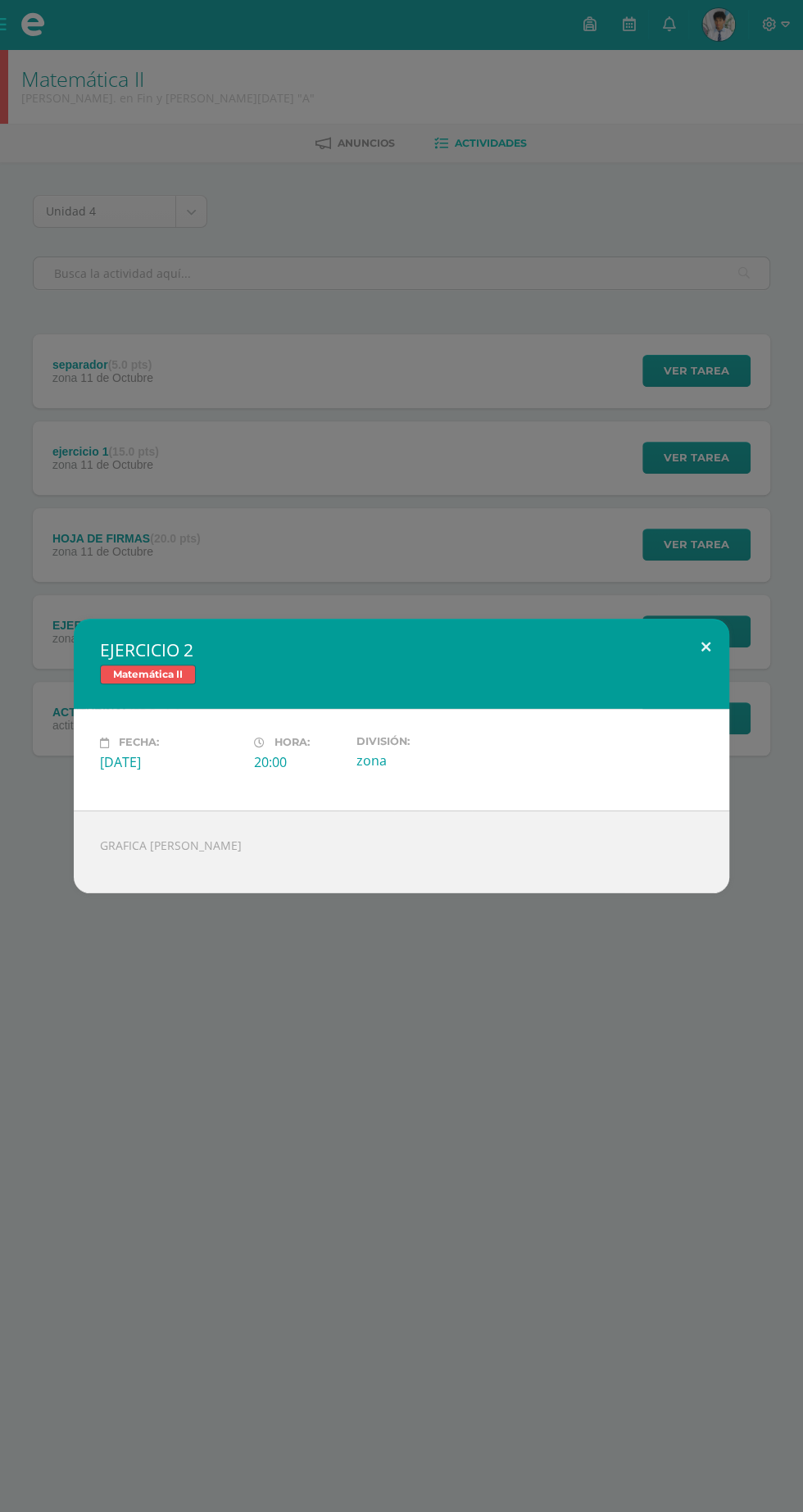
click at [696, 630] on button at bounding box center [706, 647] width 47 height 56
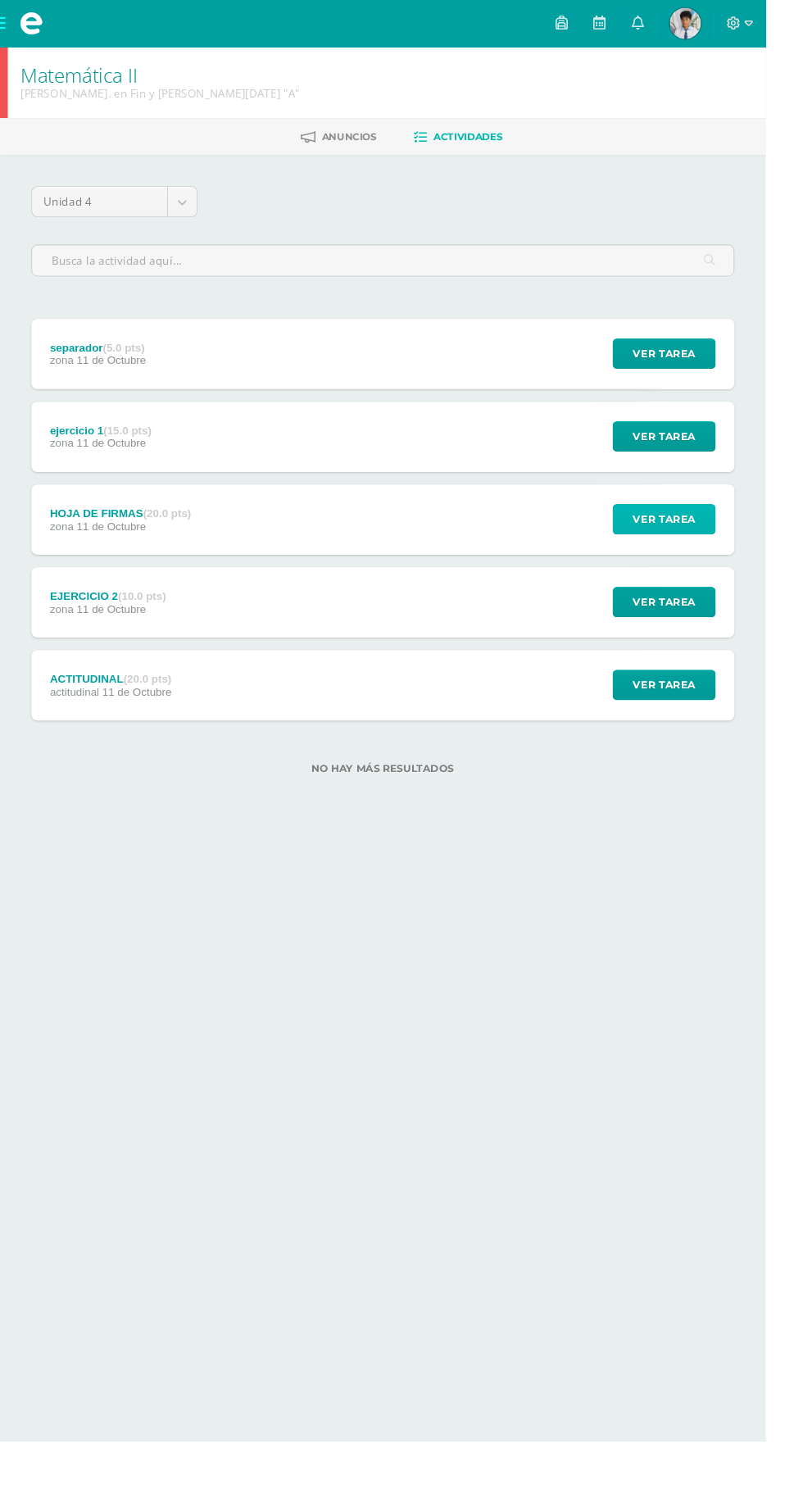
click at [733, 551] on button "Ver tarea" at bounding box center [696, 545] width 109 height 32
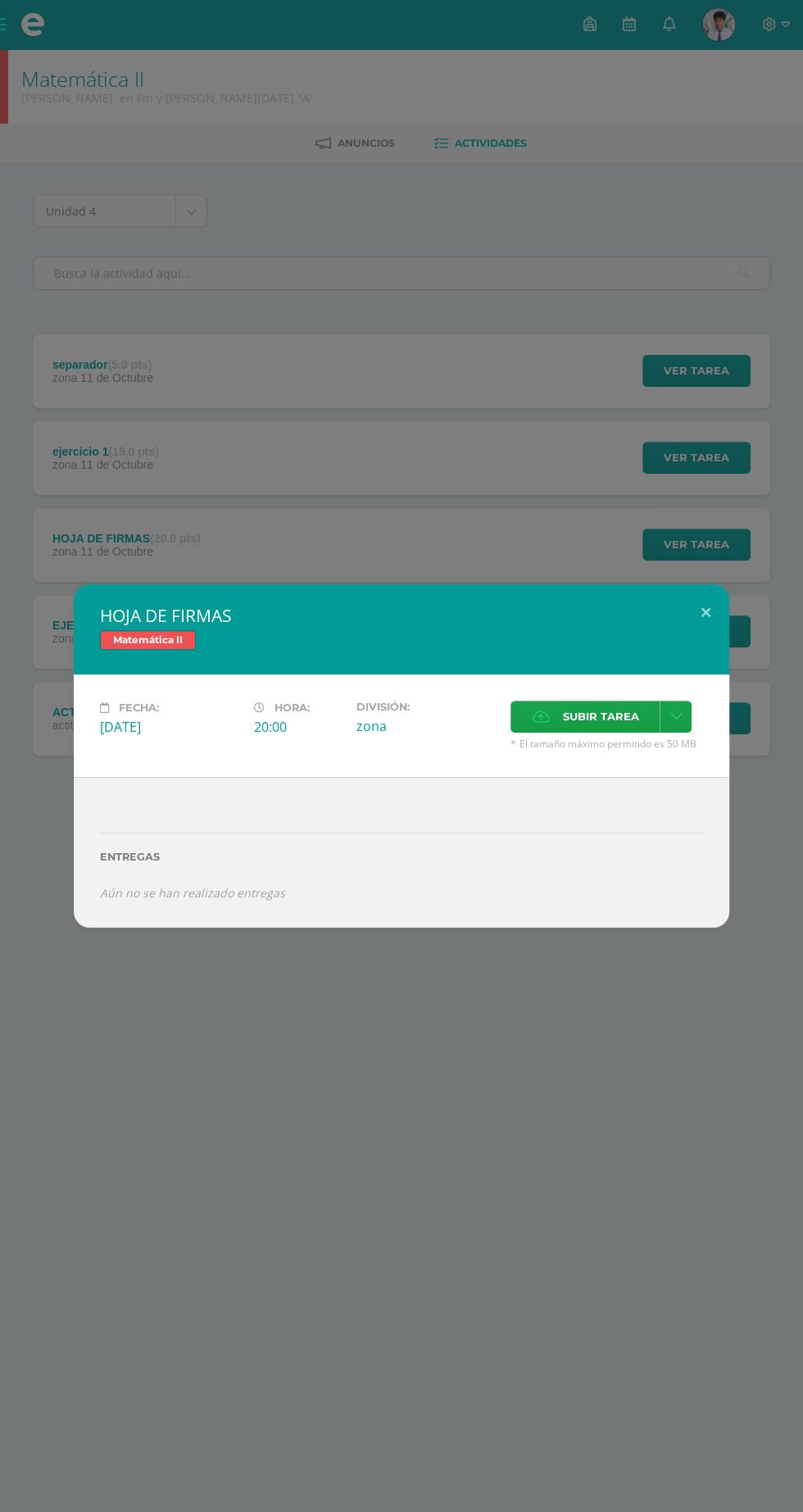
click at [612, 725] on span "Subir tarea" at bounding box center [600, 717] width 76 height 31
click at [0, 0] on input "Subir tarea" at bounding box center [0, 0] width 0 height 0
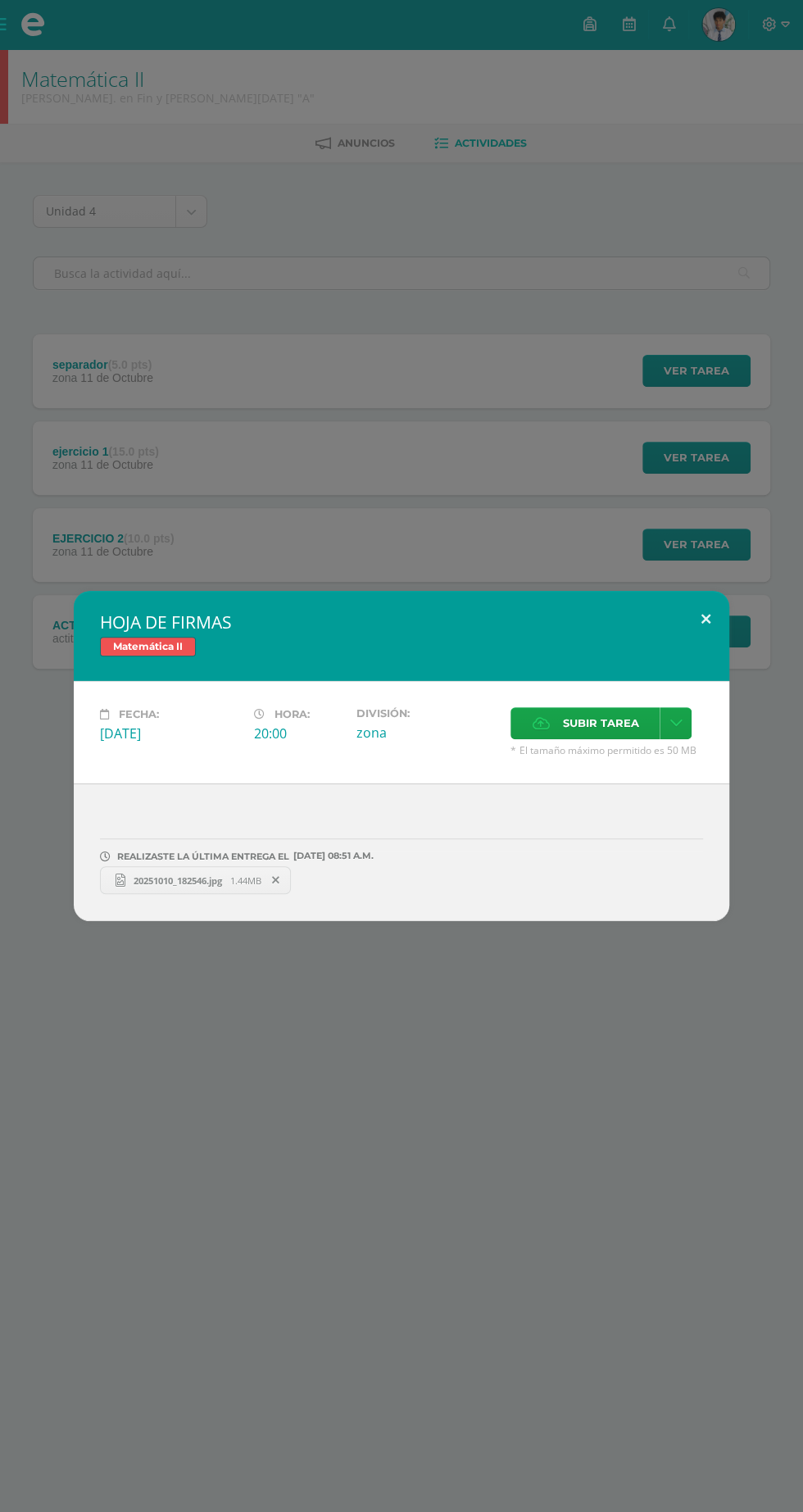
click at [708, 621] on button at bounding box center [706, 619] width 47 height 56
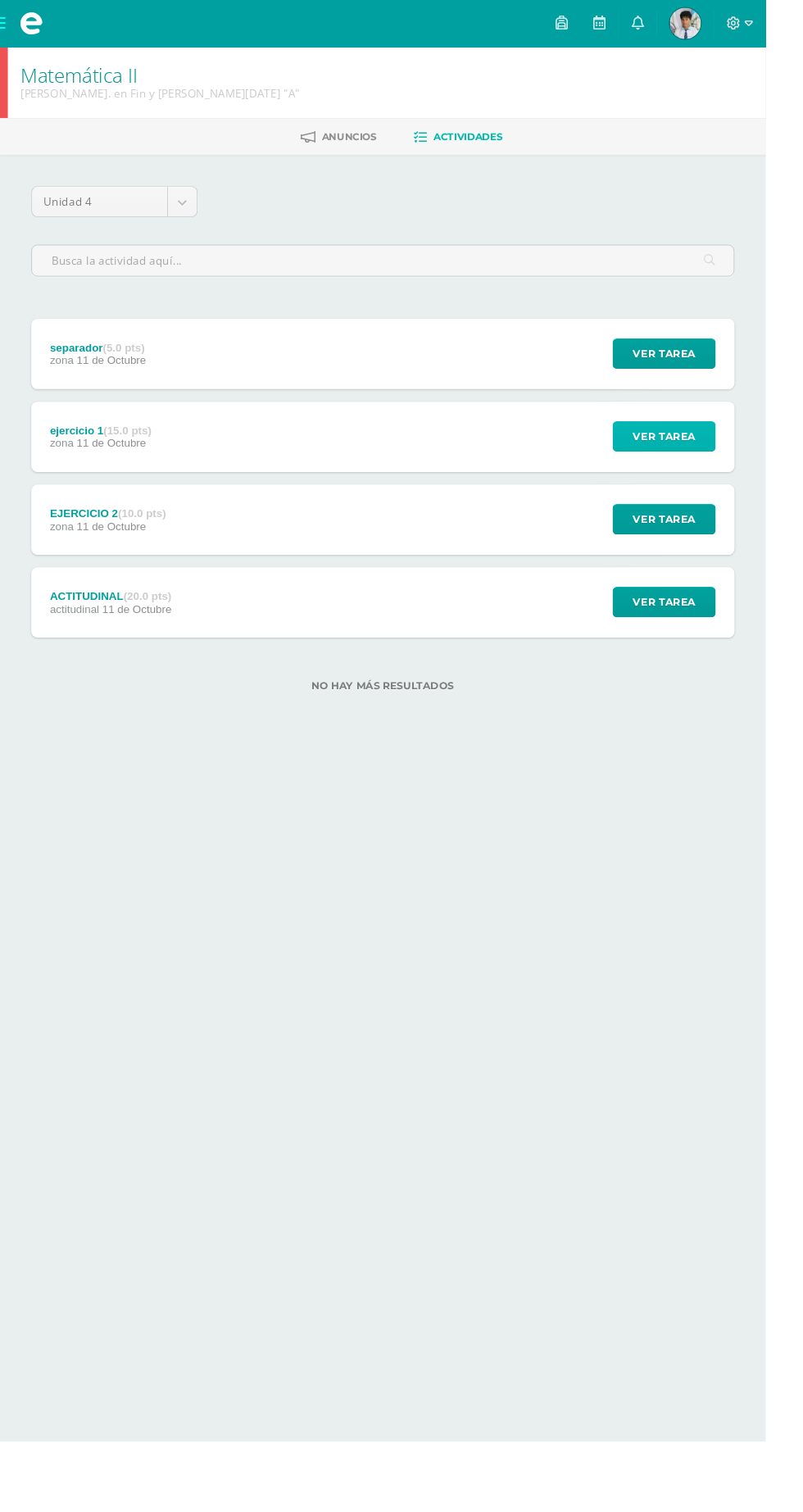
click at [718, 442] on span "Ver tarea" at bounding box center [696, 458] width 65 height 31
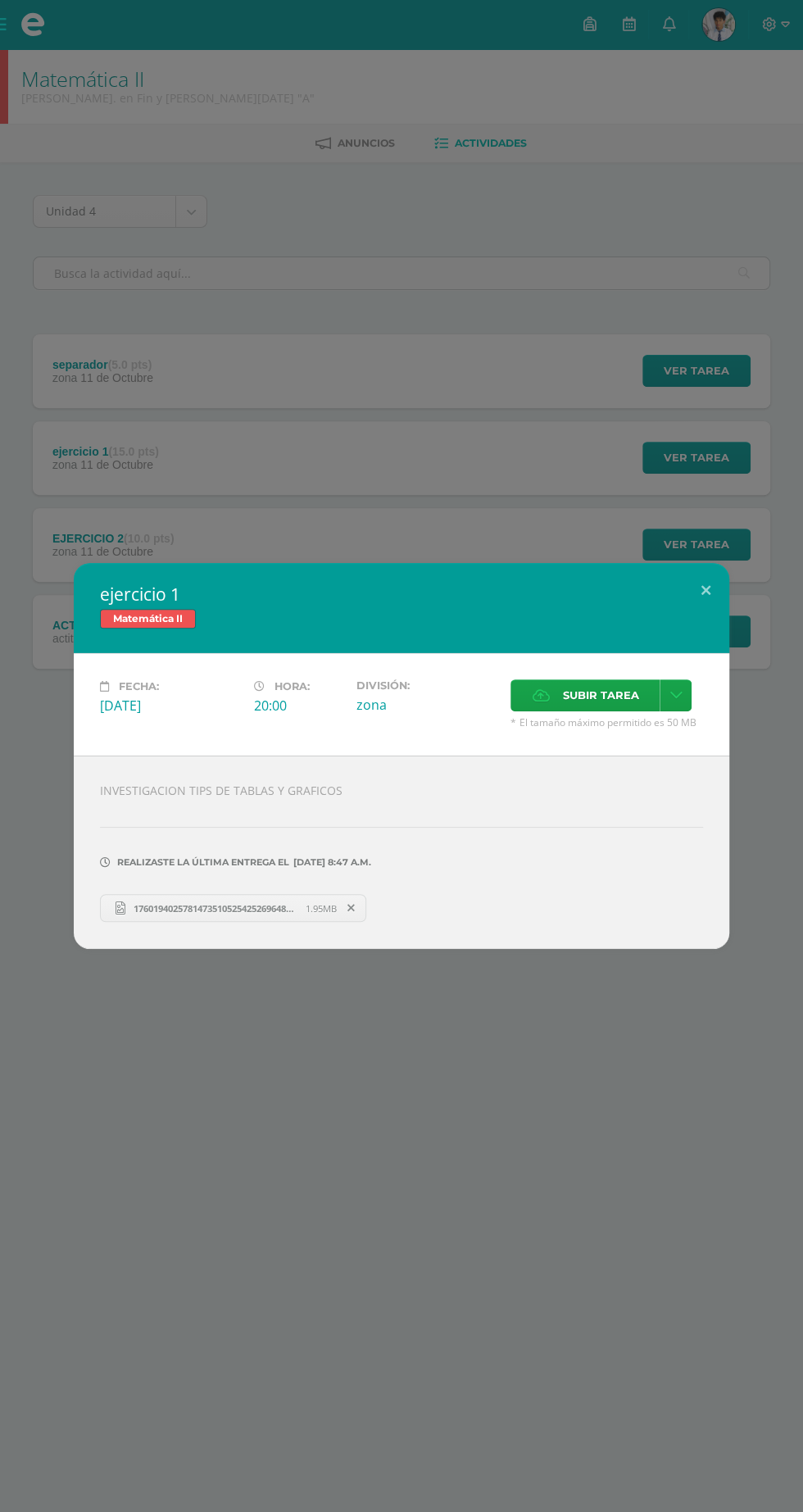
click at [696, 611] on div "Matemática II" at bounding box center [401, 621] width 603 height 23
click at [706, 592] on button at bounding box center [706, 591] width 47 height 56
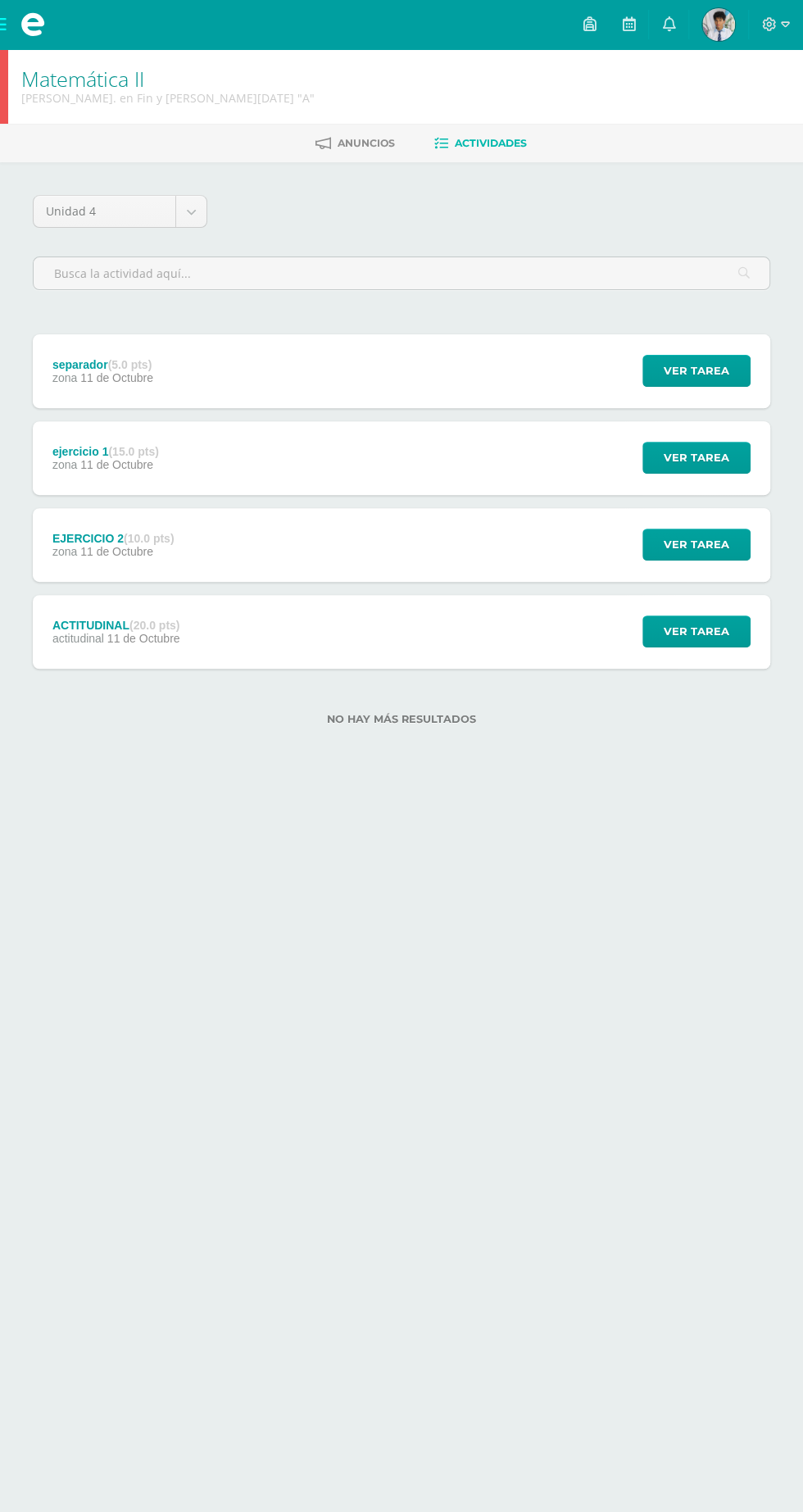
click at [693, 590] on button at bounding box center [676, 607] width 42 height 50
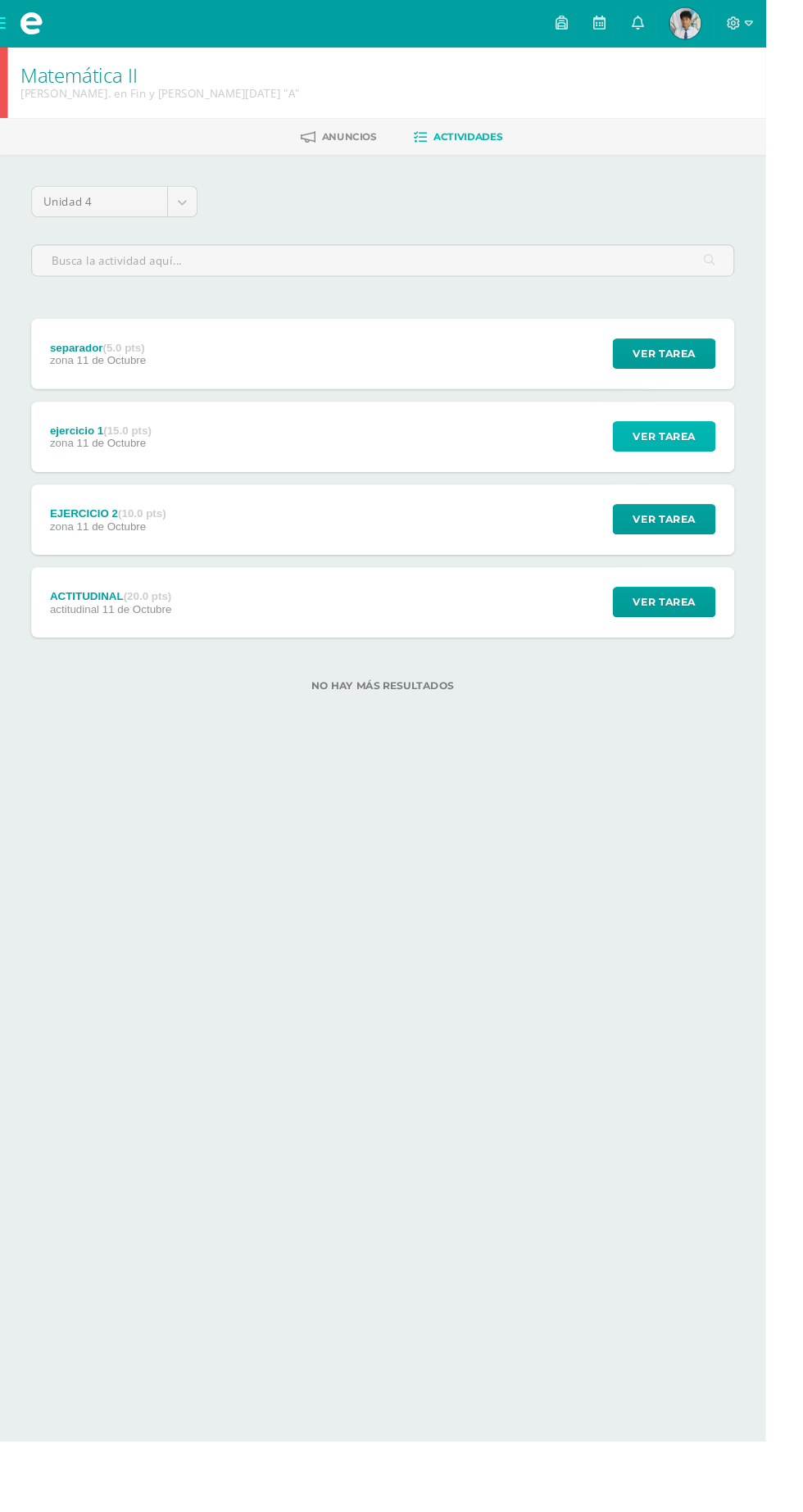
click at [741, 464] on button "Ver tarea" at bounding box center [696, 458] width 109 height 32
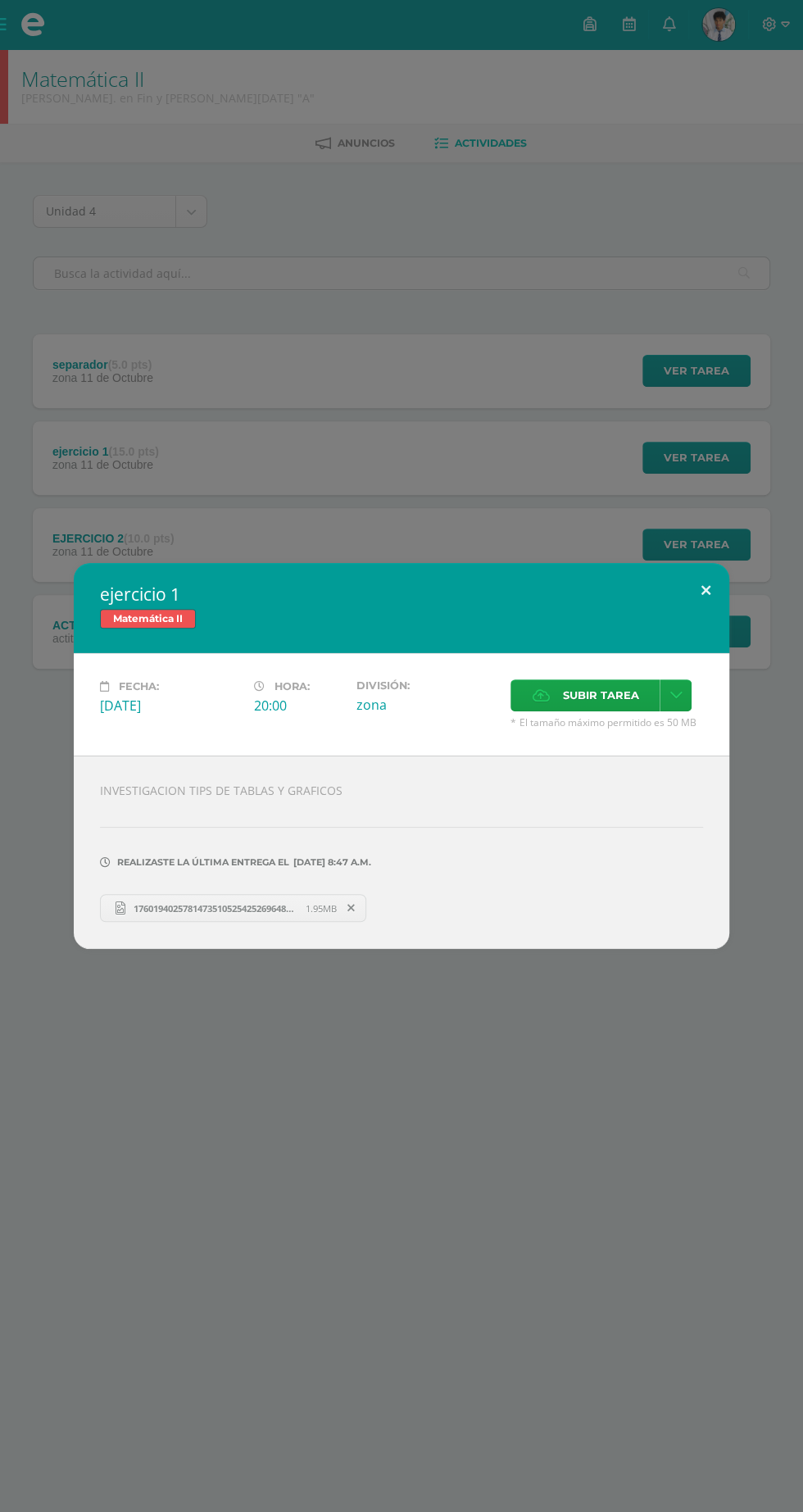
click at [685, 583] on button at bounding box center [706, 591] width 47 height 56
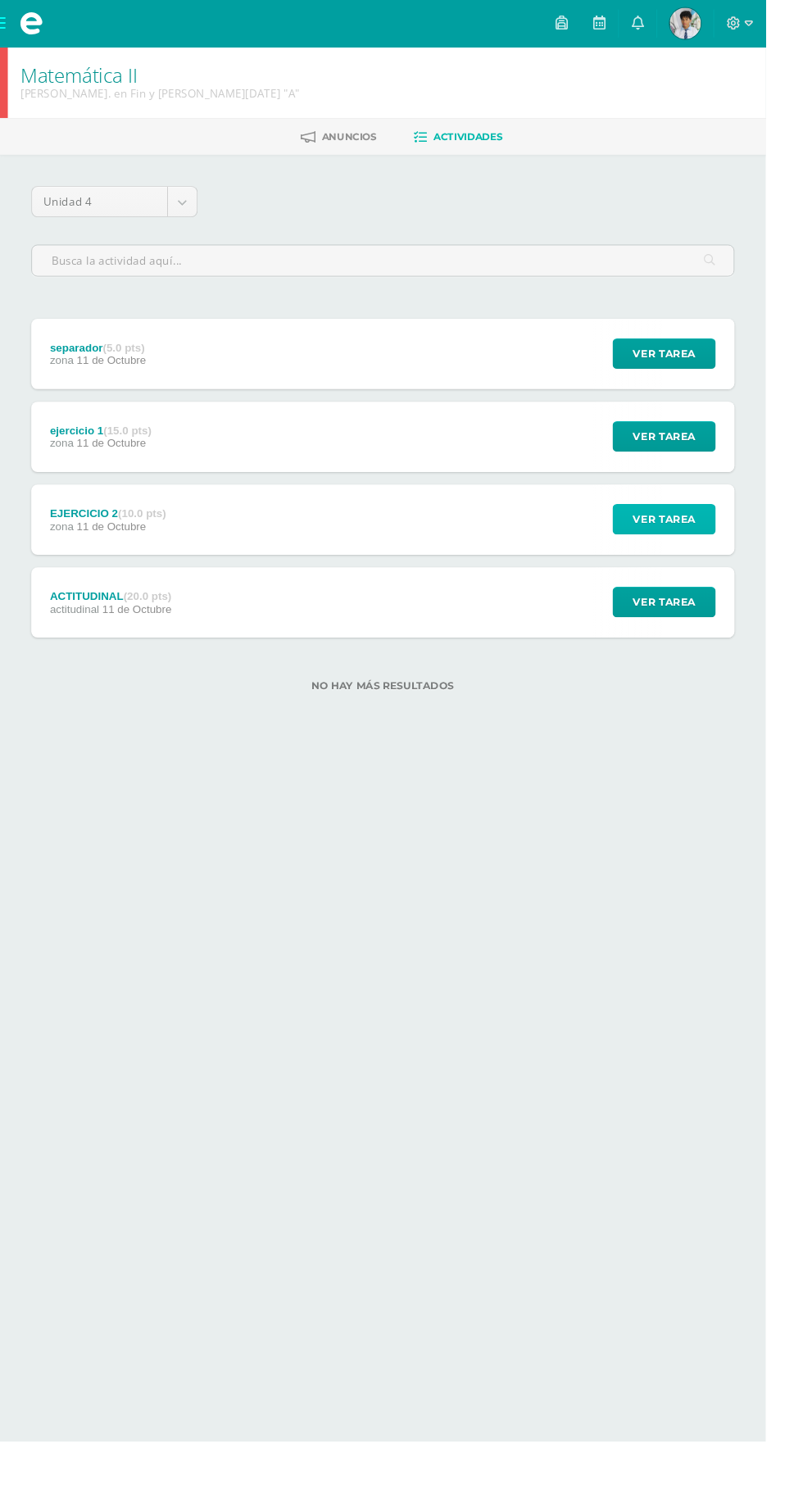
click at [712, 552] on span "Ver tarea" at bounding box center [696, 545] width 65 height 31
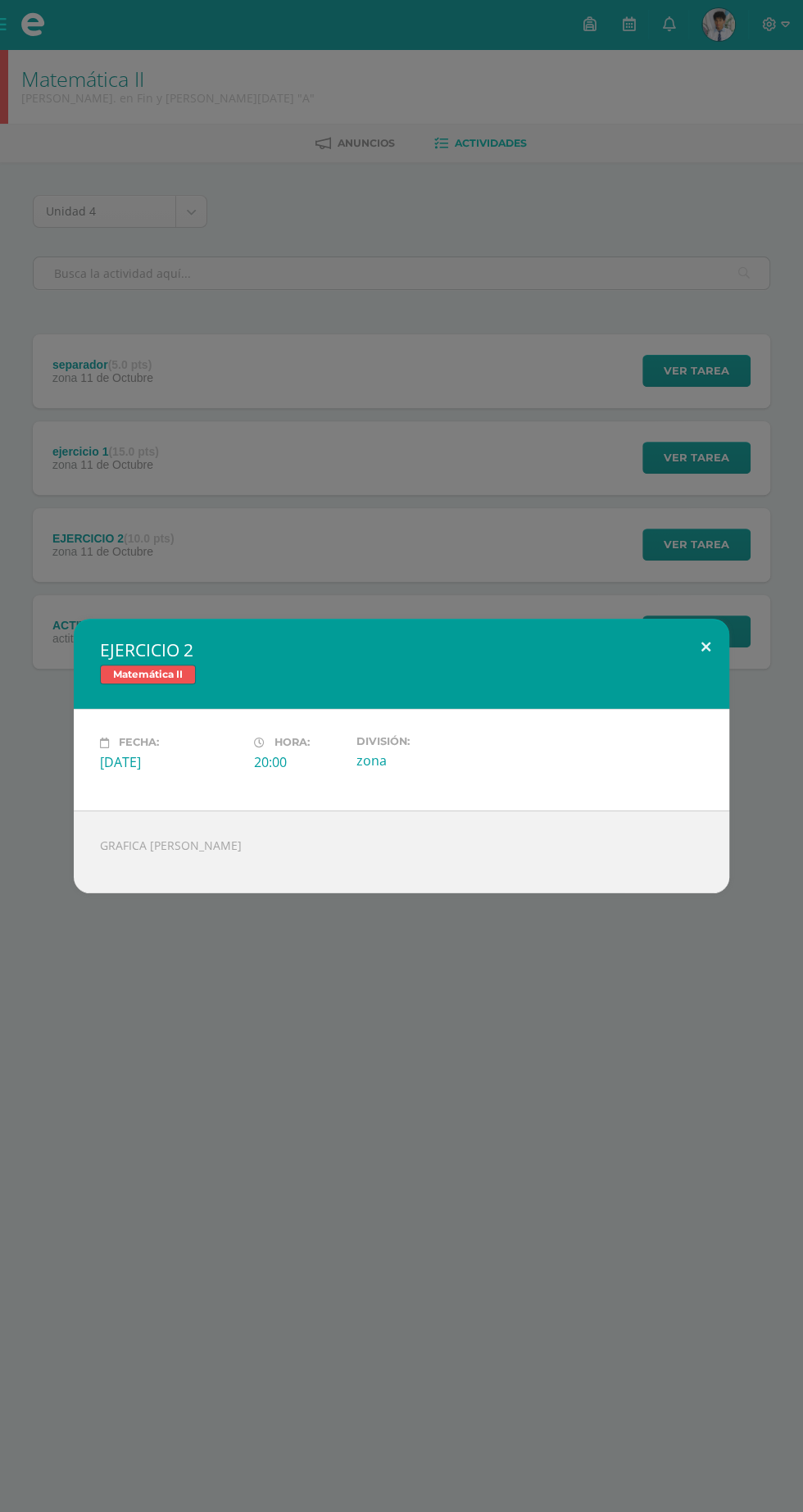
click at [687, 650] on button at bounding box center [706, 647] width 47 height 56
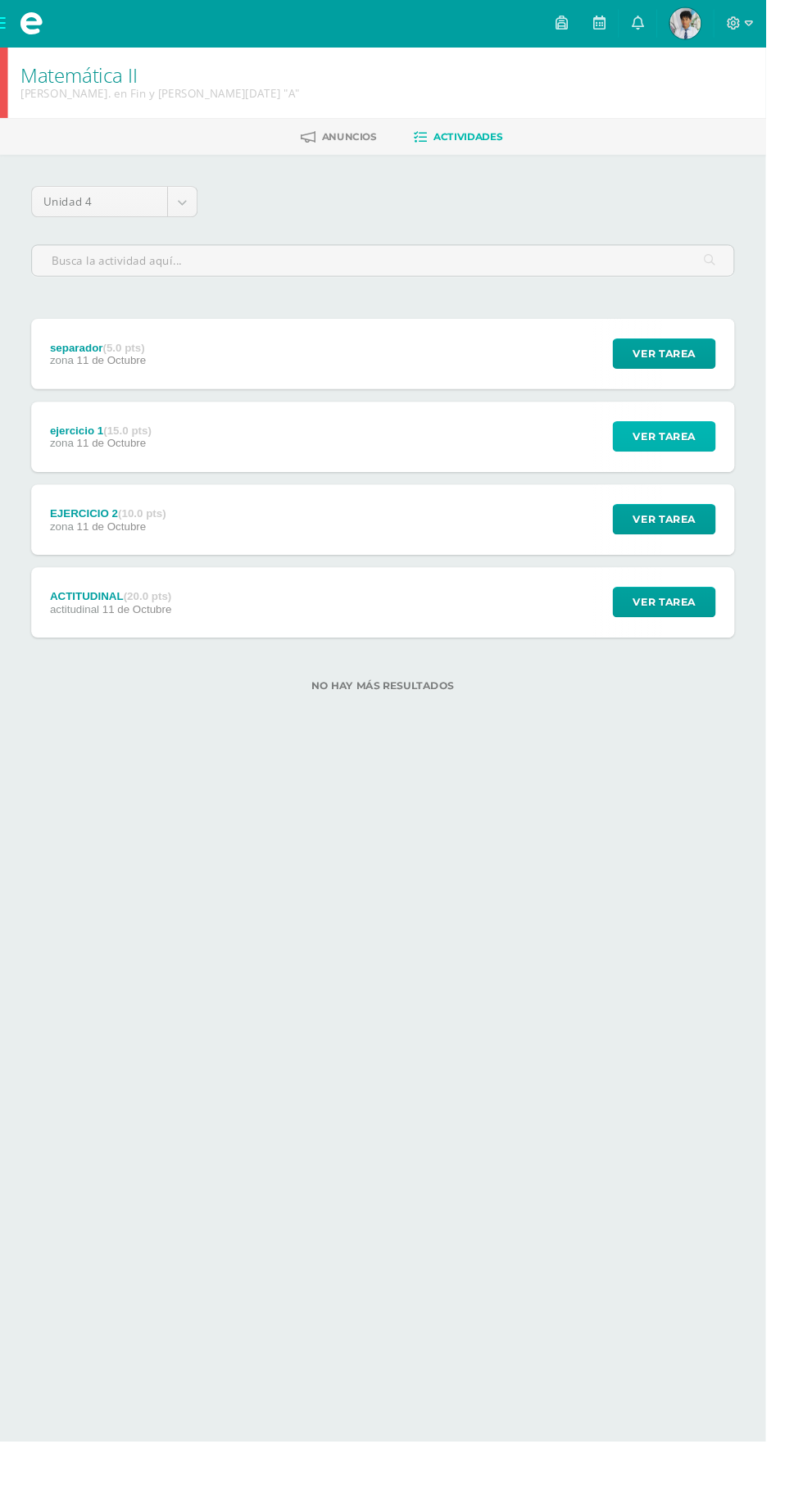
click at [700, 465] on span "Ver tarea" at bounding box center [696, 458] width 65 height 31
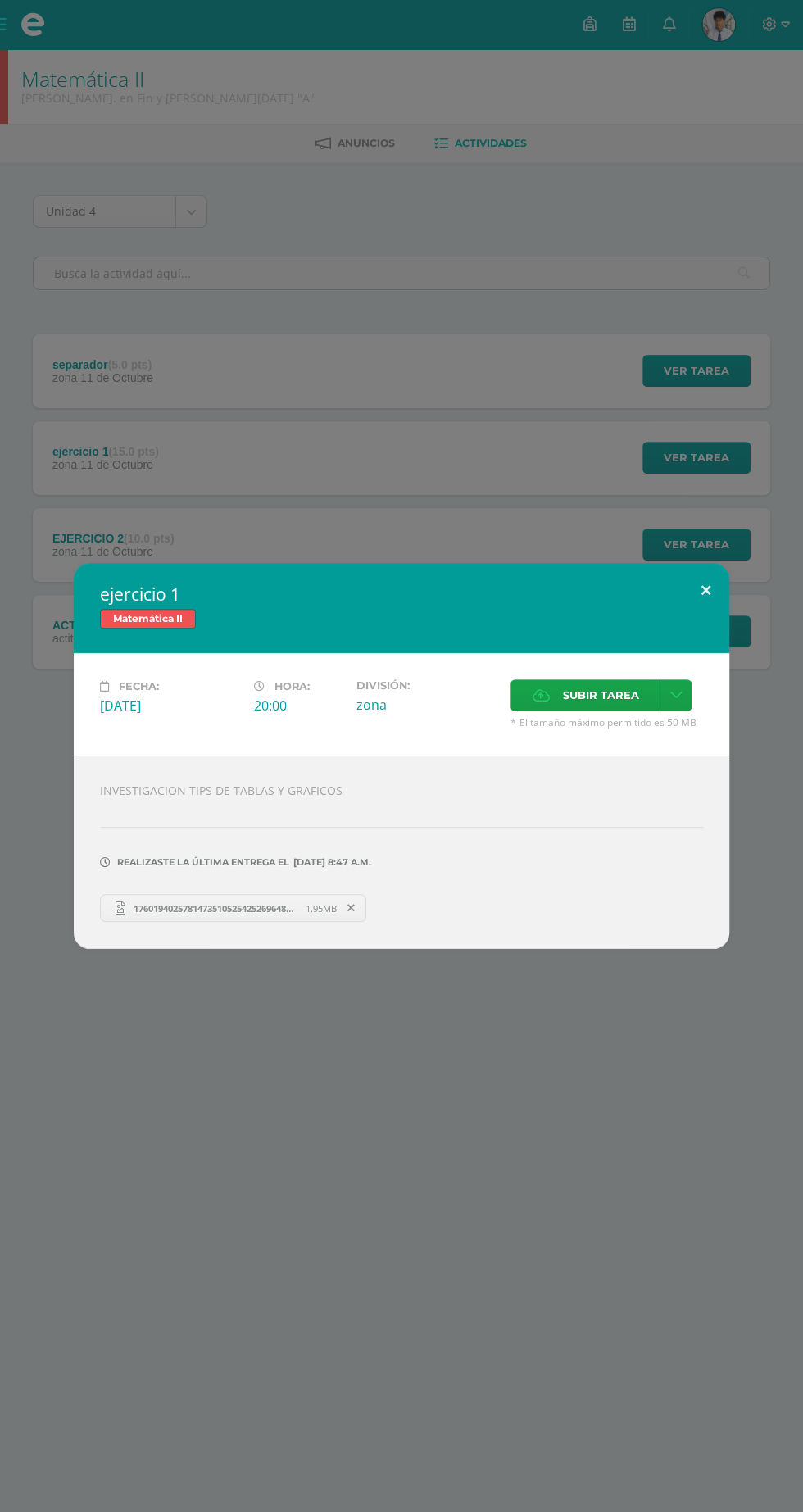
click at [706, 592] on button at bounding box center [706, 591] width 47 height 56
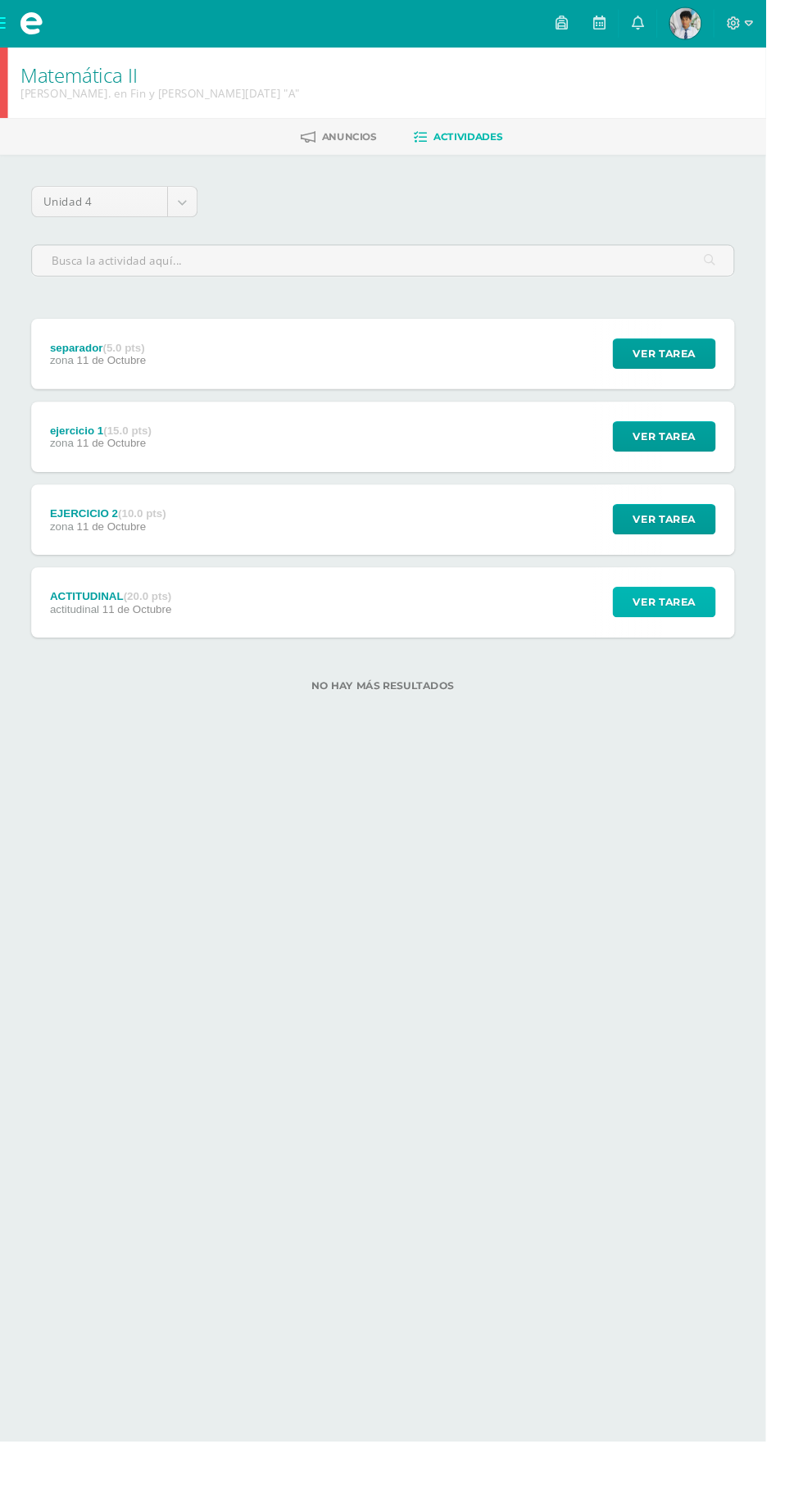
click at [725, 640] on span "Ver tarea" at bounding box center [696, 632] width 65 height 31
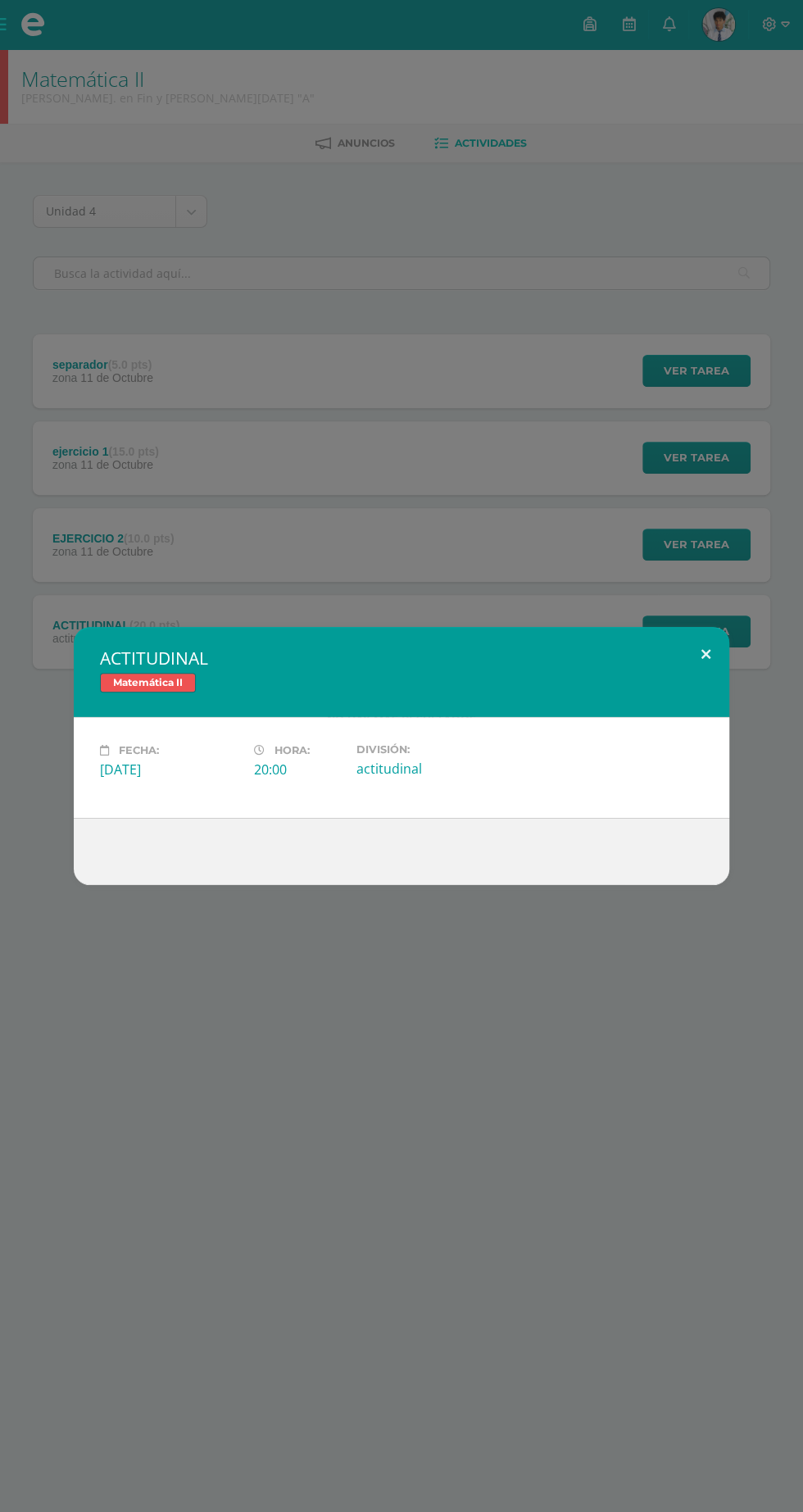
click at [706, 654] on button at bounding box center [706, 655] width 47 height 56
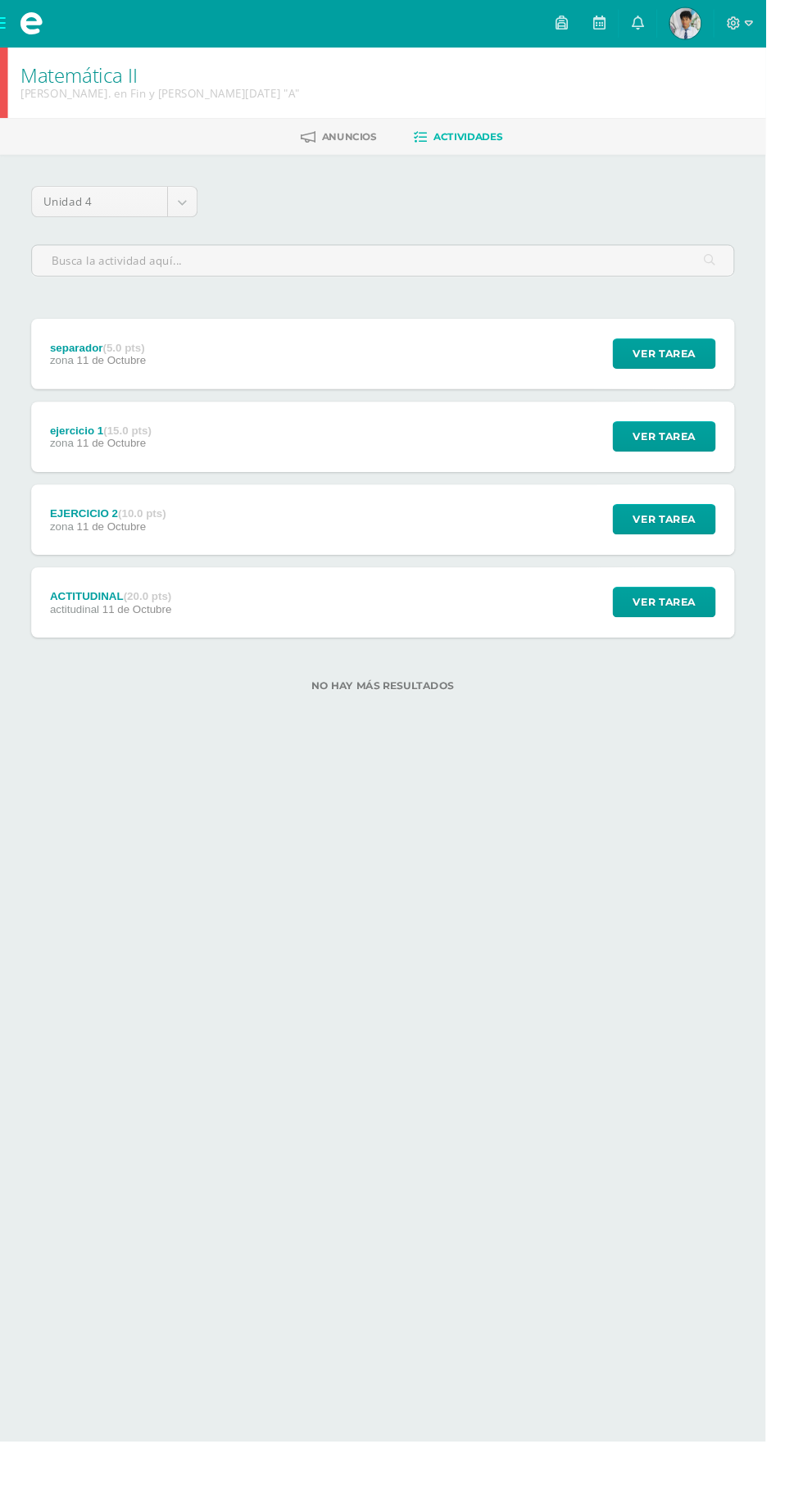
click at [748, 398] on div "Ver tarea" at bounding box center [694, 371] width 153 height 74
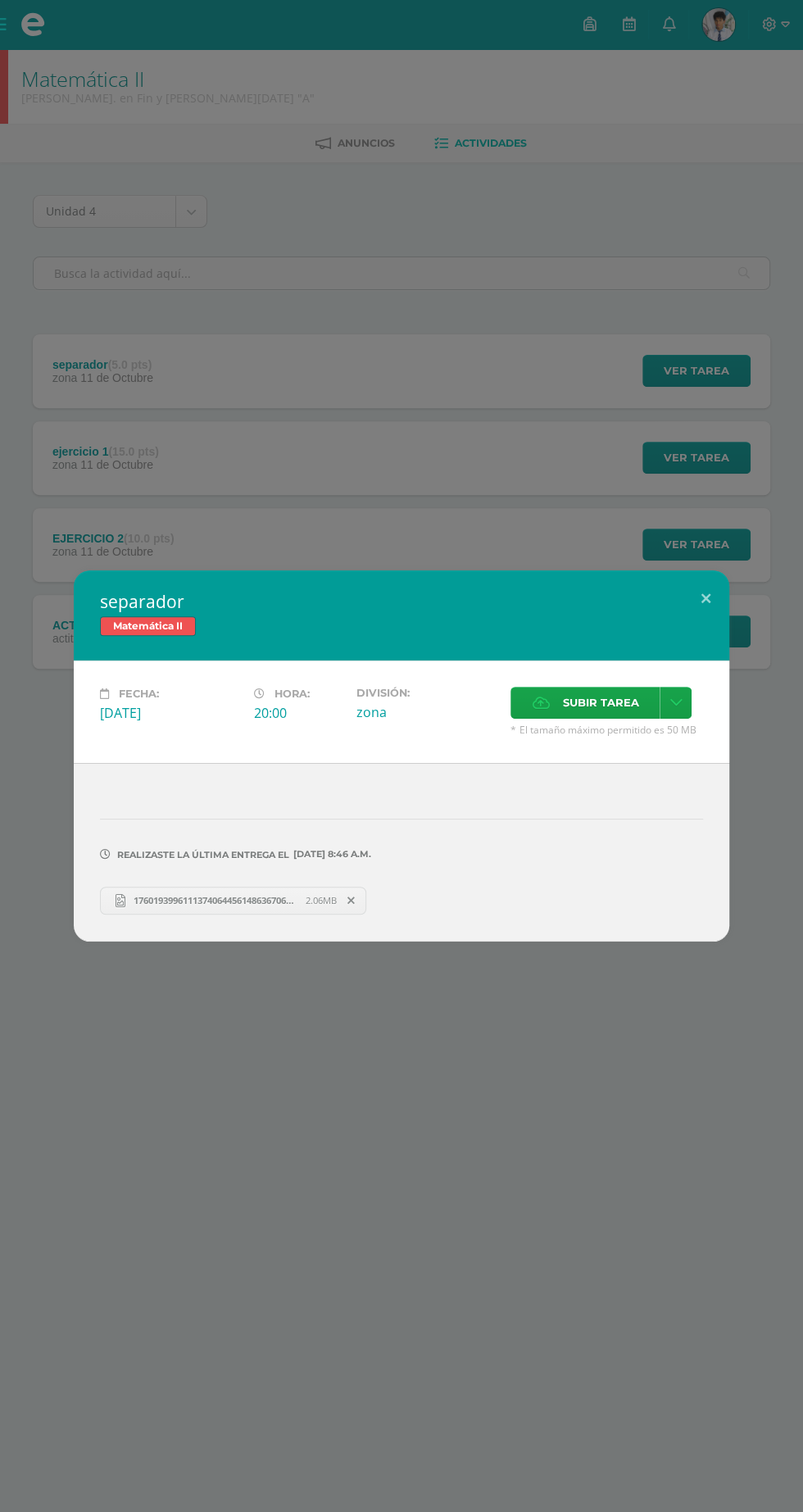
click at [706, 621] on div "separador Matemática II" at bounding box center [401, 616] width 656 height 90
click at [708, 596] on button at bounding box center [706, 599] width 47 height 56
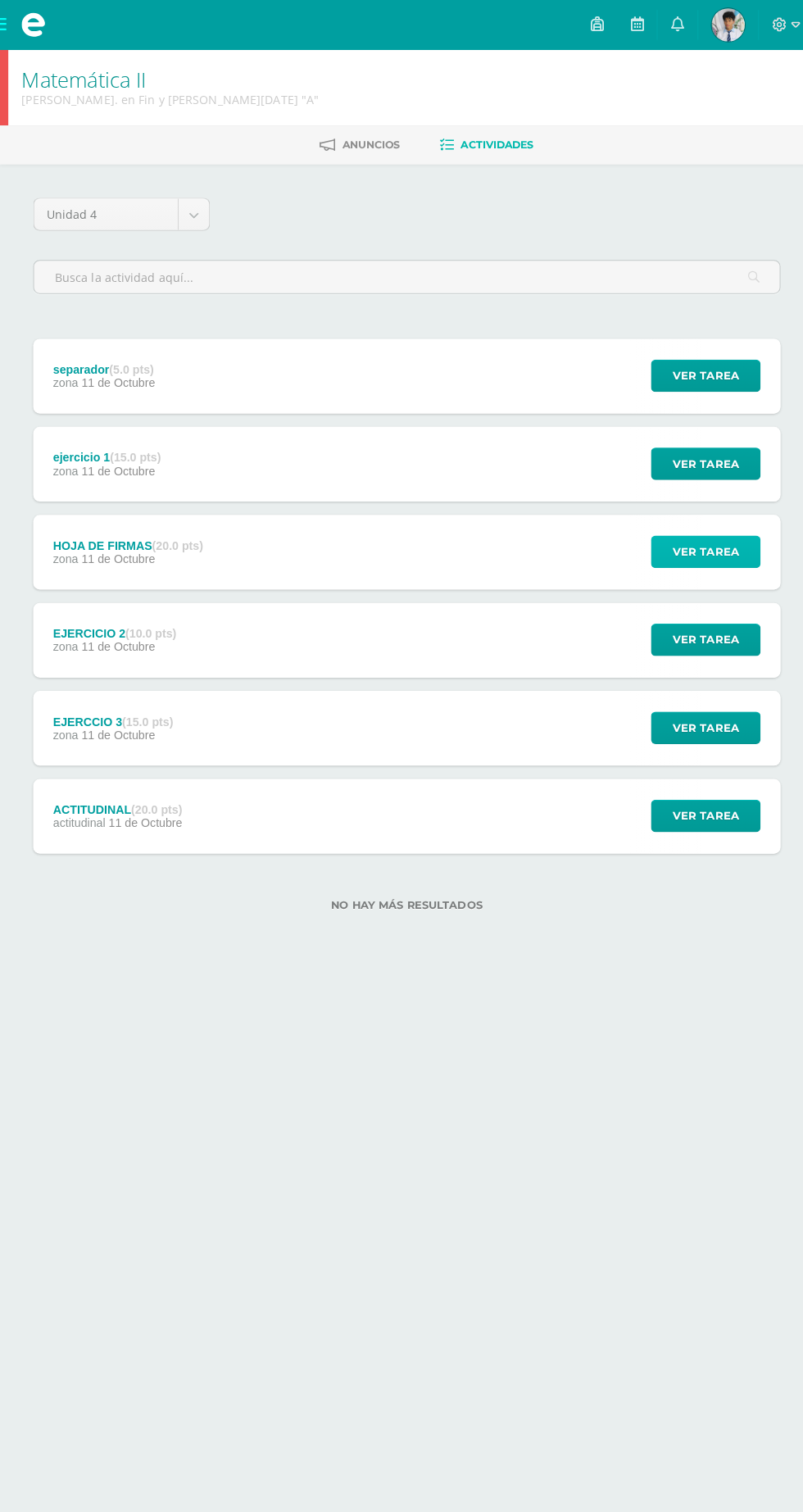
click at [702, 547] on span "Ver tarea" at bounding box center [696, 545] width 65 height 31
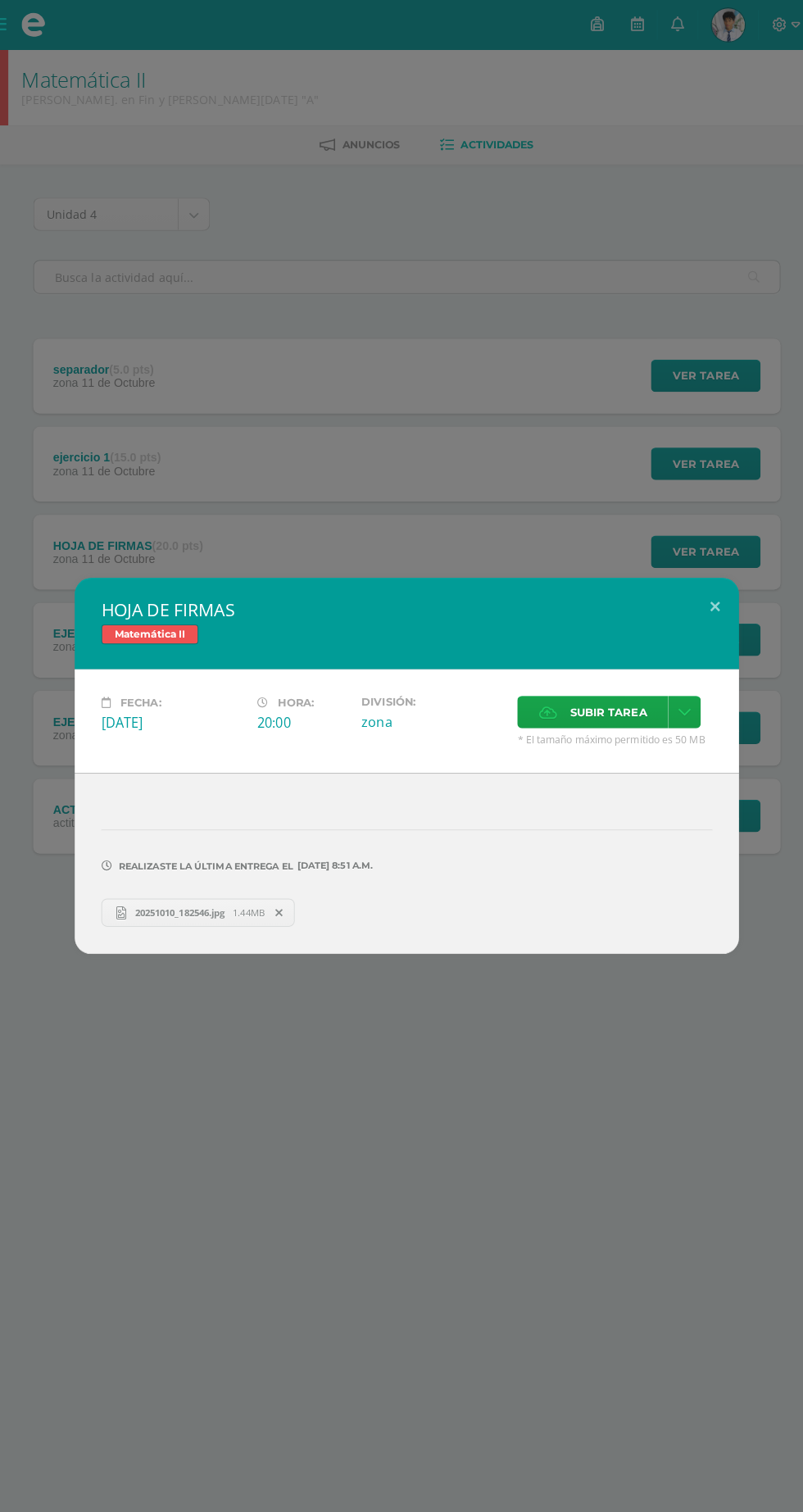
click at [233, 903] on span "1.44MB" at bounding box center [246, 901] width 31 height 13
